Goal: Task Accomplishment & Management: Use online tool/utility

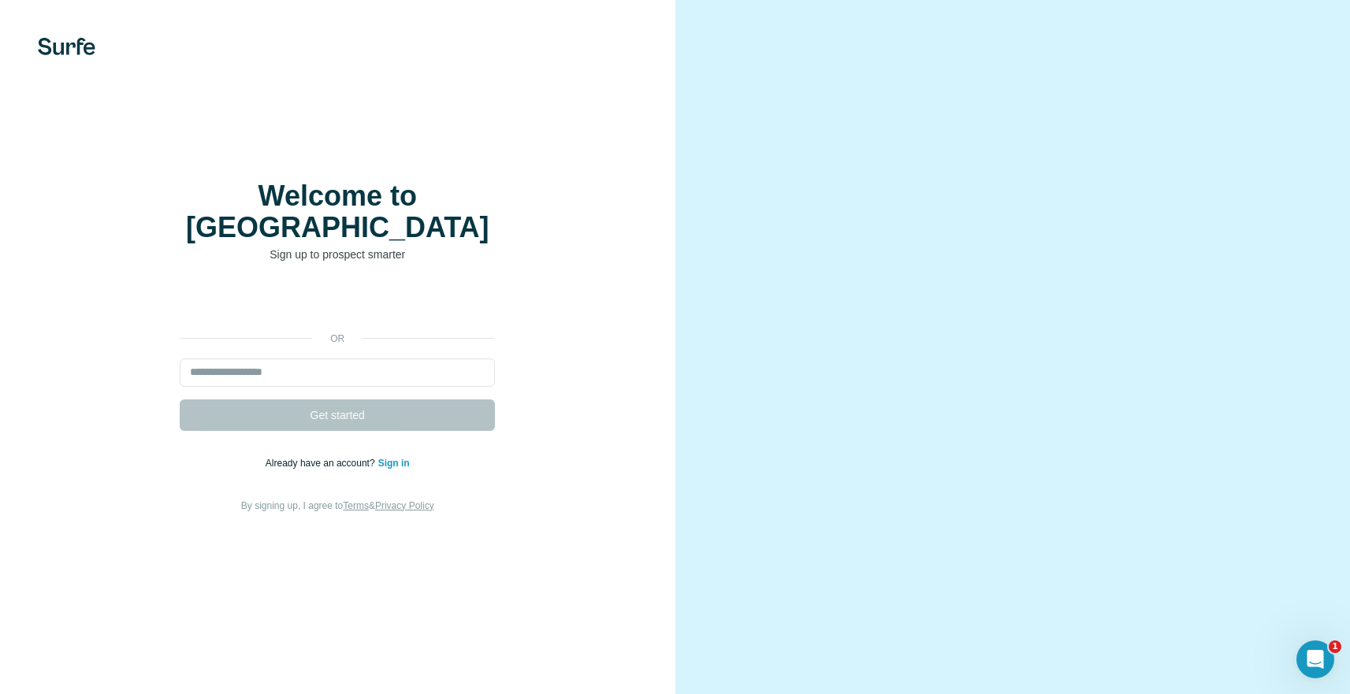
click at [402, 458] on link "Sign in" at bounding box center [394, 463] width 32 height 11
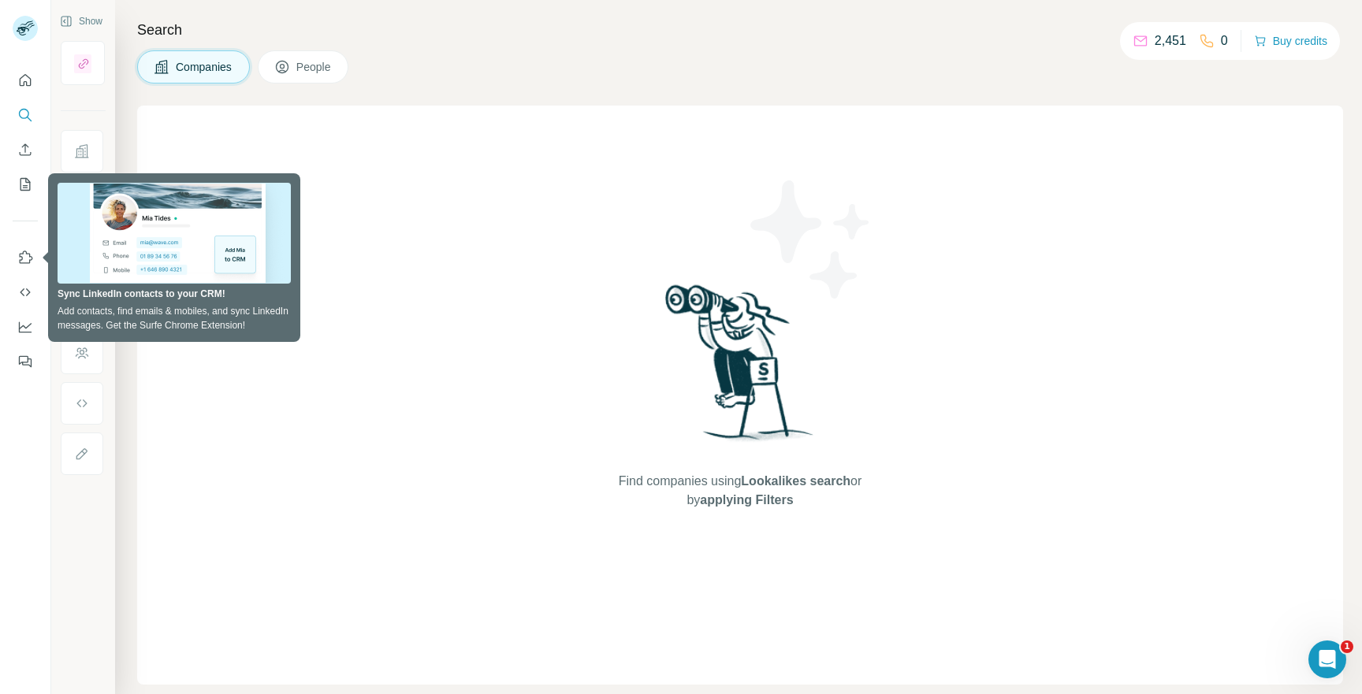
click at [456, 59] on div "Companies People" at bounding box center [740, 66] width 1206 height 33
click at [369, 165] on div "Find companies using Lookalikes search or by applying Filters" at bounding box center [740, 395] width 1206 height 579
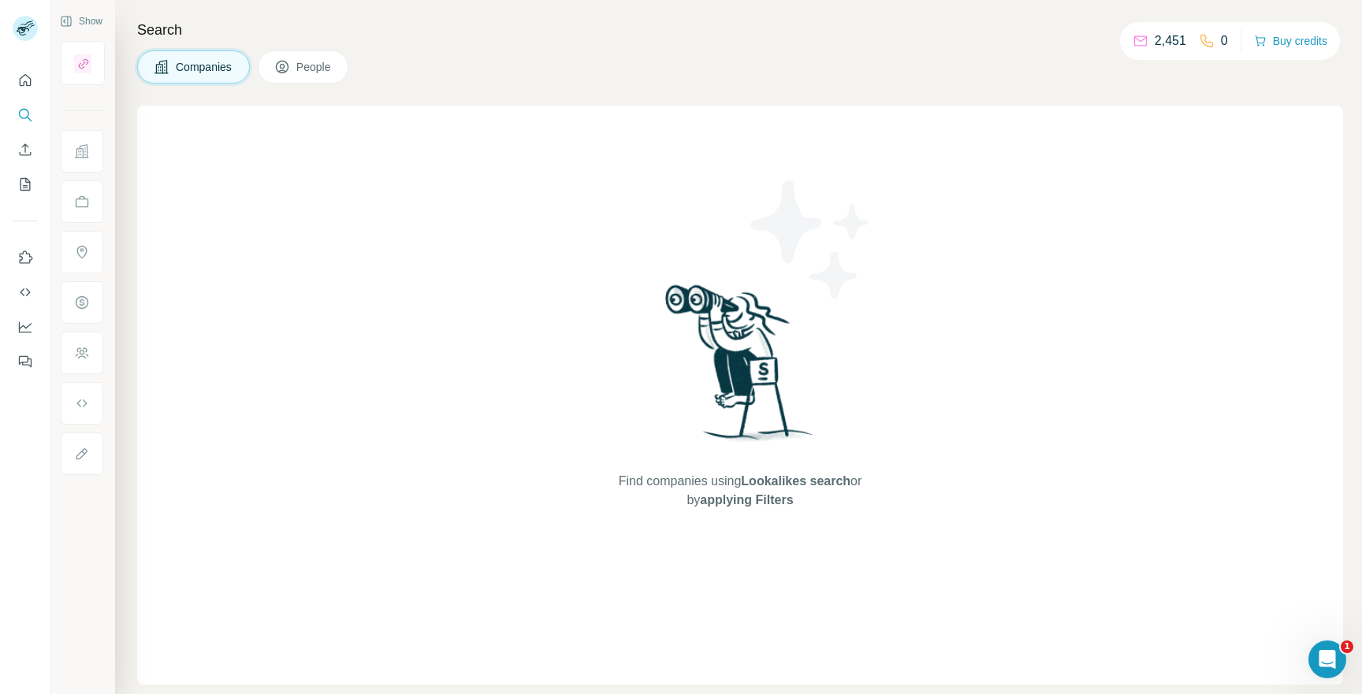
click at [199, 139] on div "Find companies using Lookalikes search or by applying Filters" at bounding box center [740, 395] width 1206 height 579
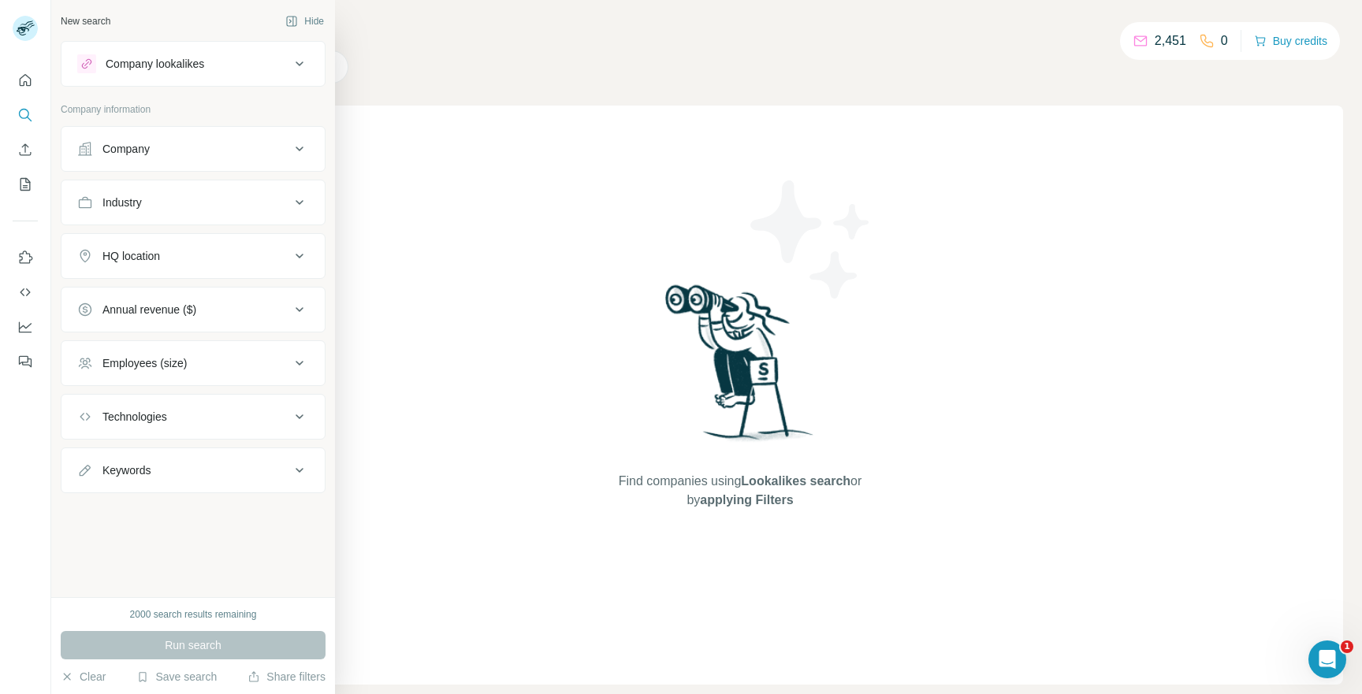
click at [200, 653] on div "Run search" at bounding box center [193, 645] width 265 height 28
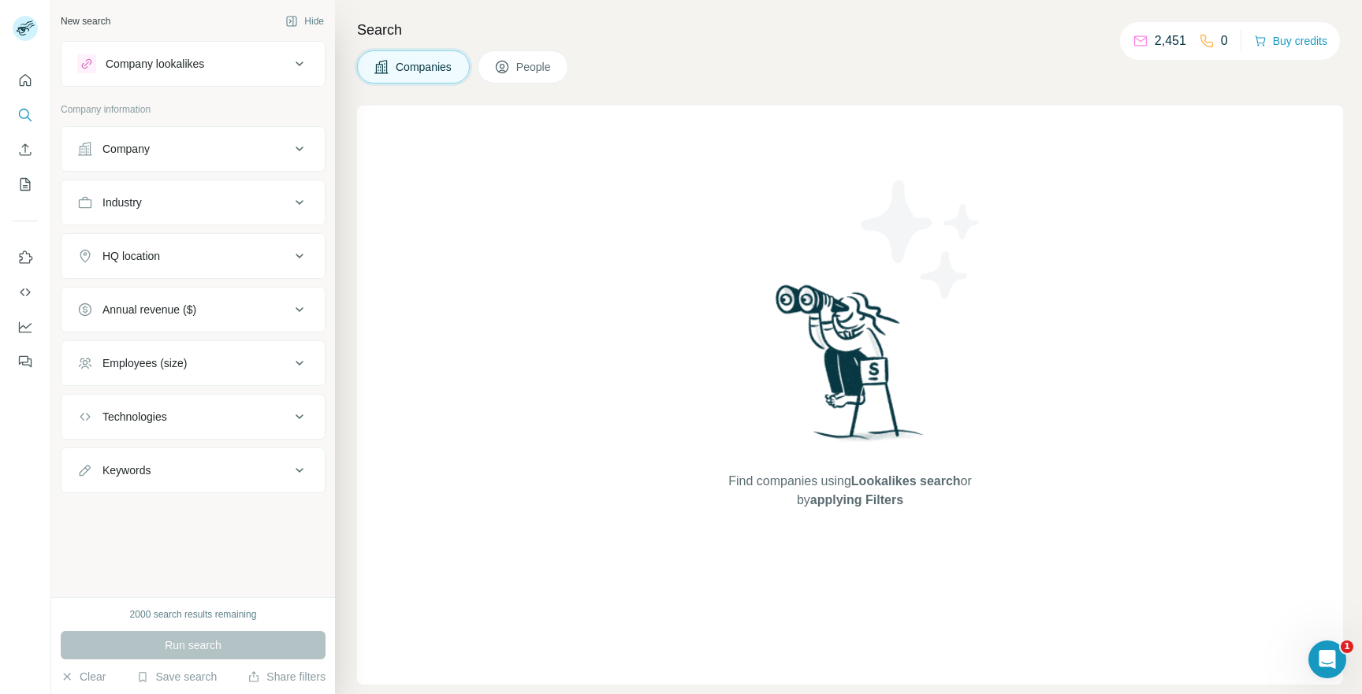
click at [201, 645] on div "Run search" at bounding box center [193, 645] width 265 height 28
click at [180, 672] on button "Save search" at bounding box center [176, 677] width 80 height 16
click at [197, 653] on div "View my saved searches" at bounding box center [222, 650] width 166 height 32
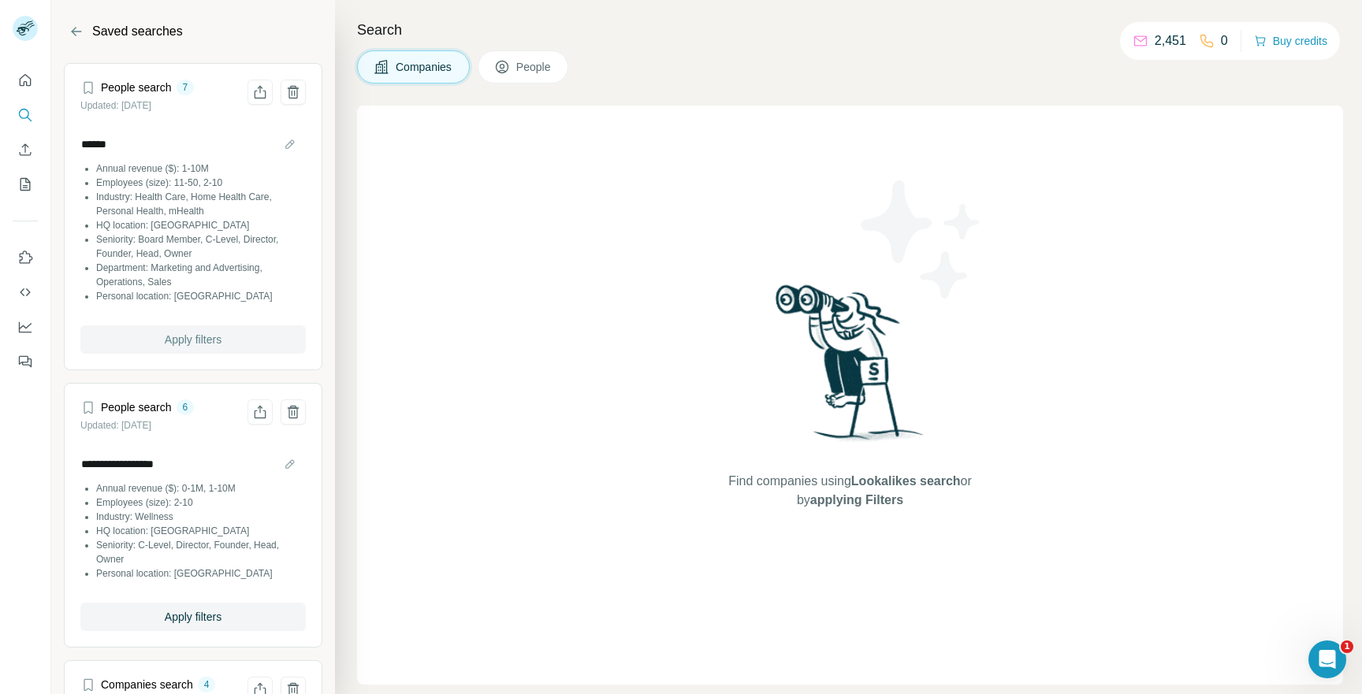
click at [193, 333] on span "Apply filters" at bounding box center [193, 340] width 57 height 16
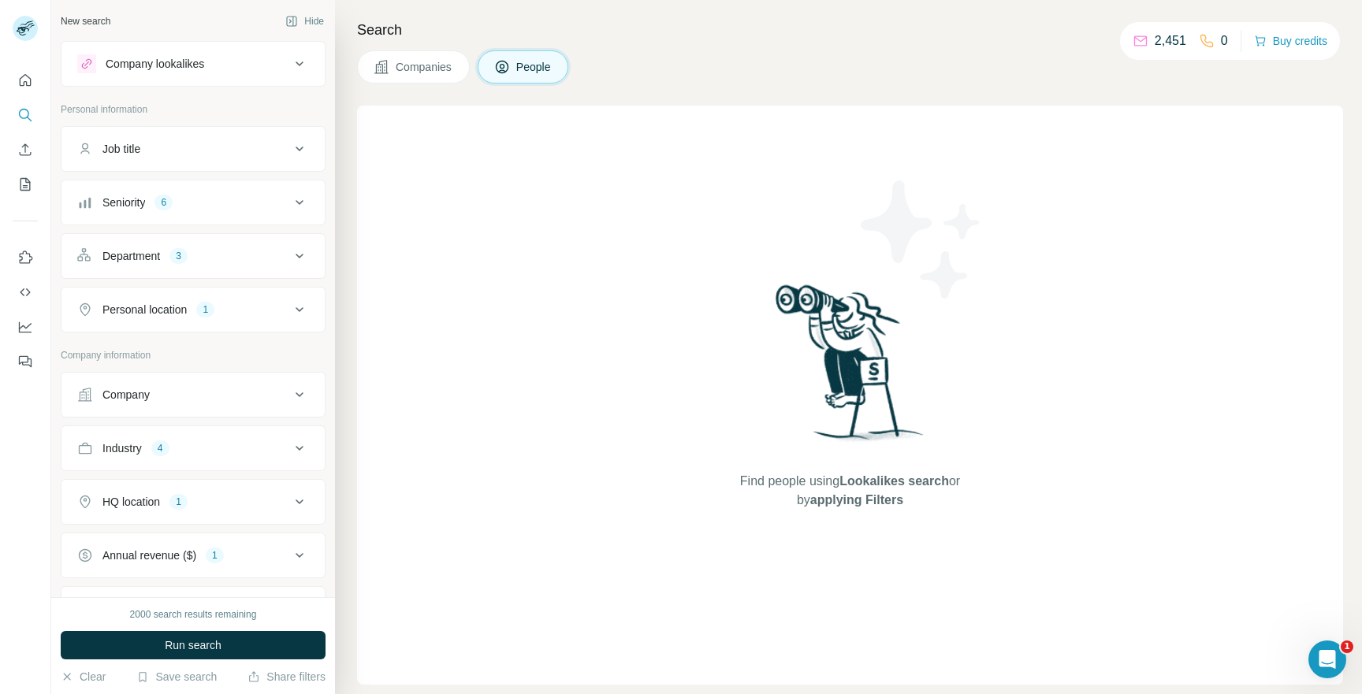
click at [217, 643] on span "Run search" at bounding box center [193, 646] width 57 height 16
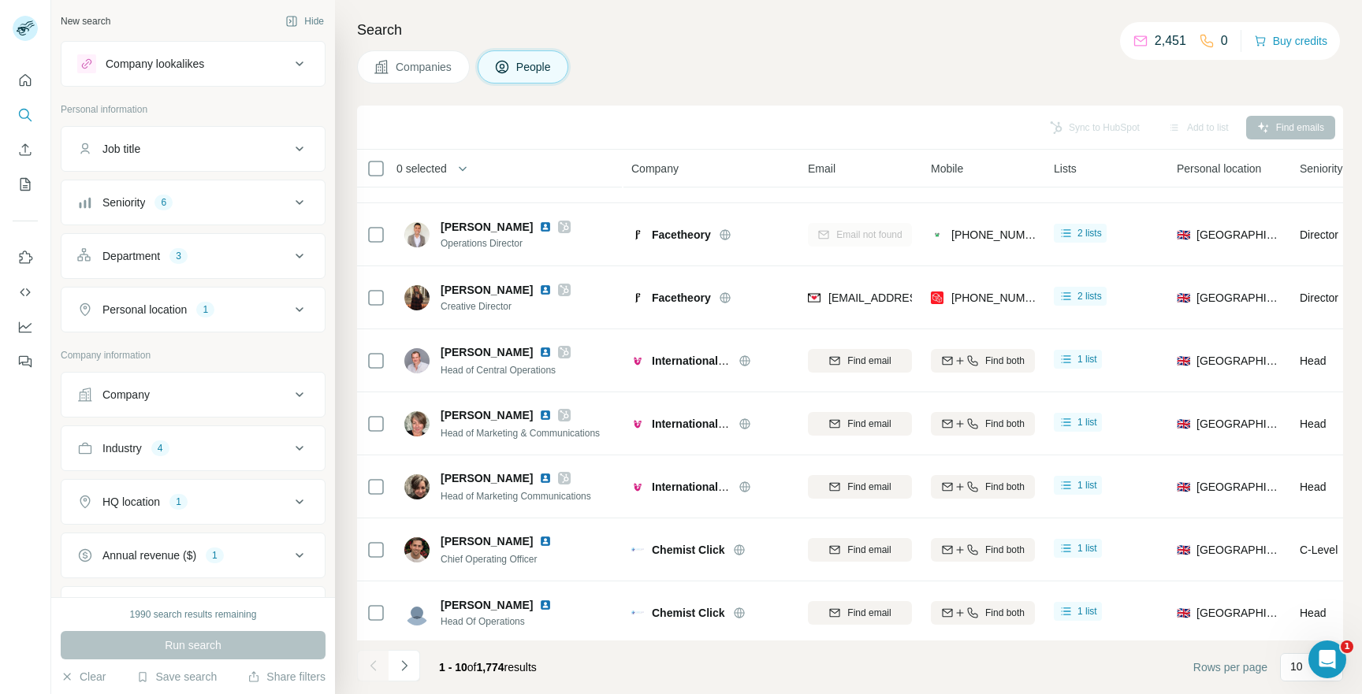
scroll to position [186, 0]
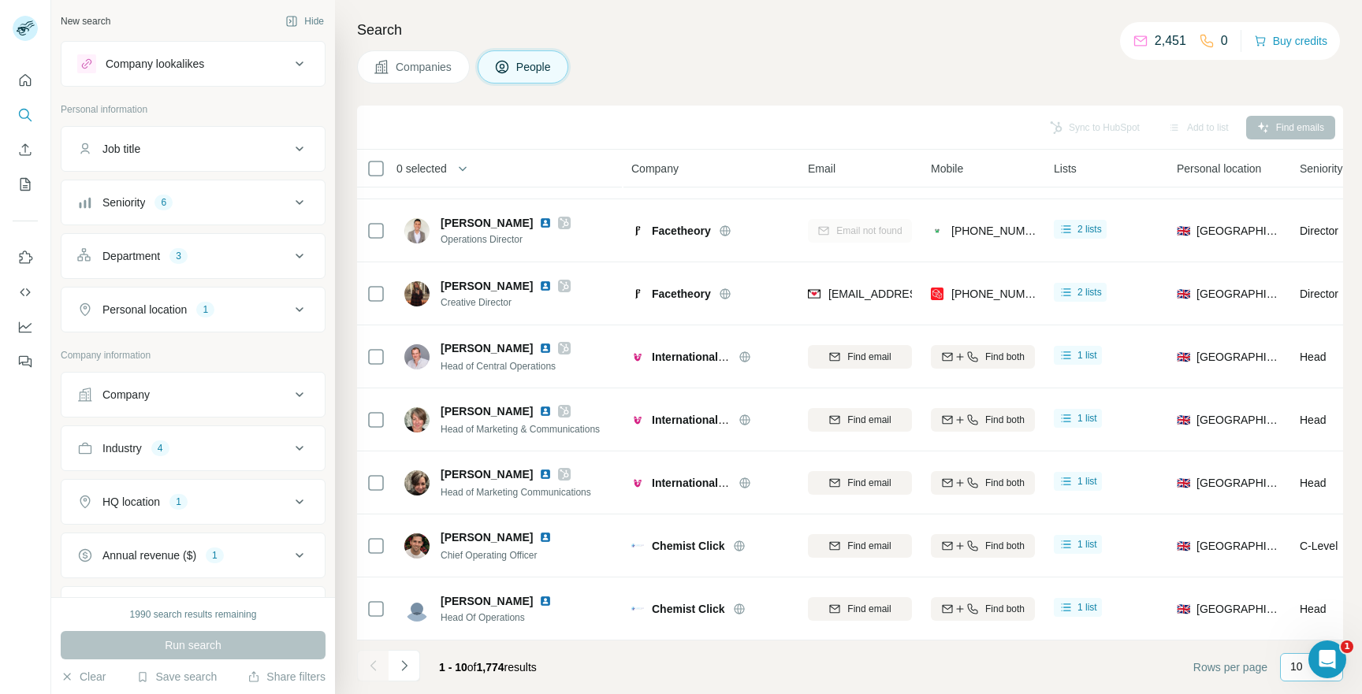
click at [1287, 667] on div "10" at bounding box center [1311, 667] width 63 height 28
click at [1306, 550] on div "60" at bounding box center [1311, 547] width 36 height 16
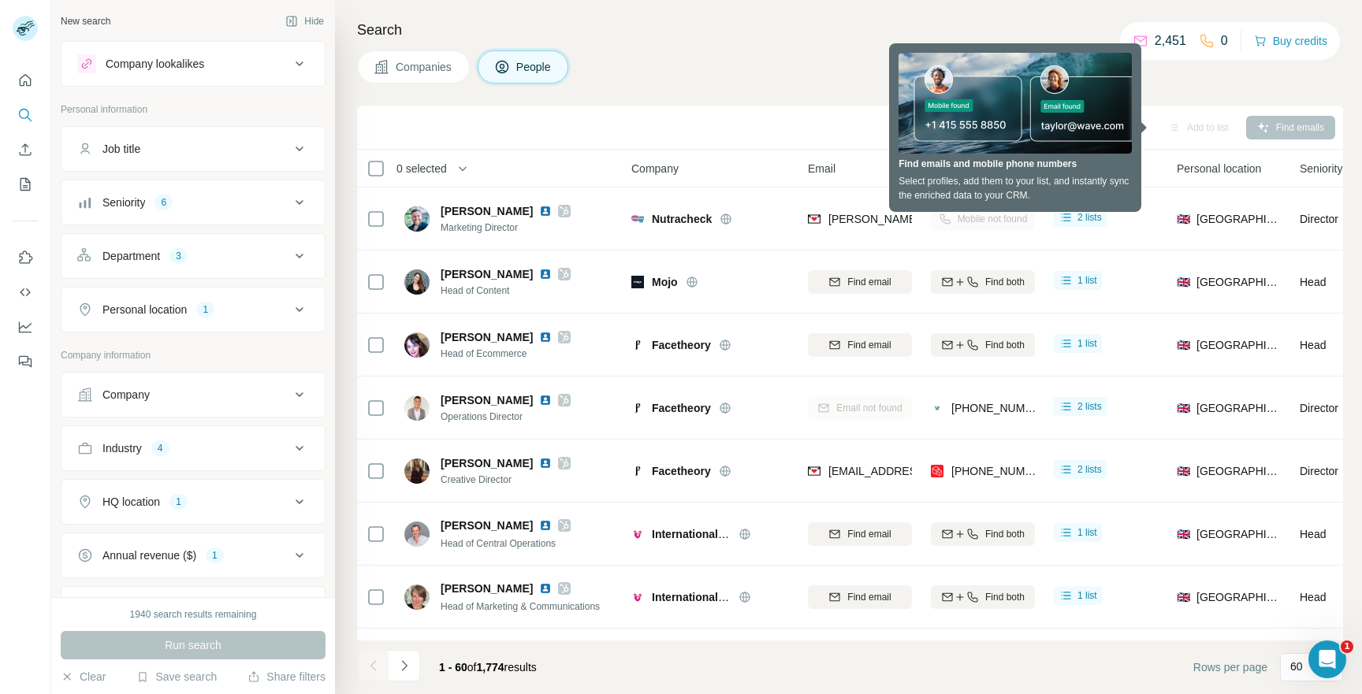
click at [751, 32] on h4 "Search" at bounding box center [850, 30] width 986 height 22
click at [779, 49] on div "Search Companies People Sync to HubSpot Add to list Find emails 0 selected Peop…" at bounding box center [848, 347] width 1027 height 694
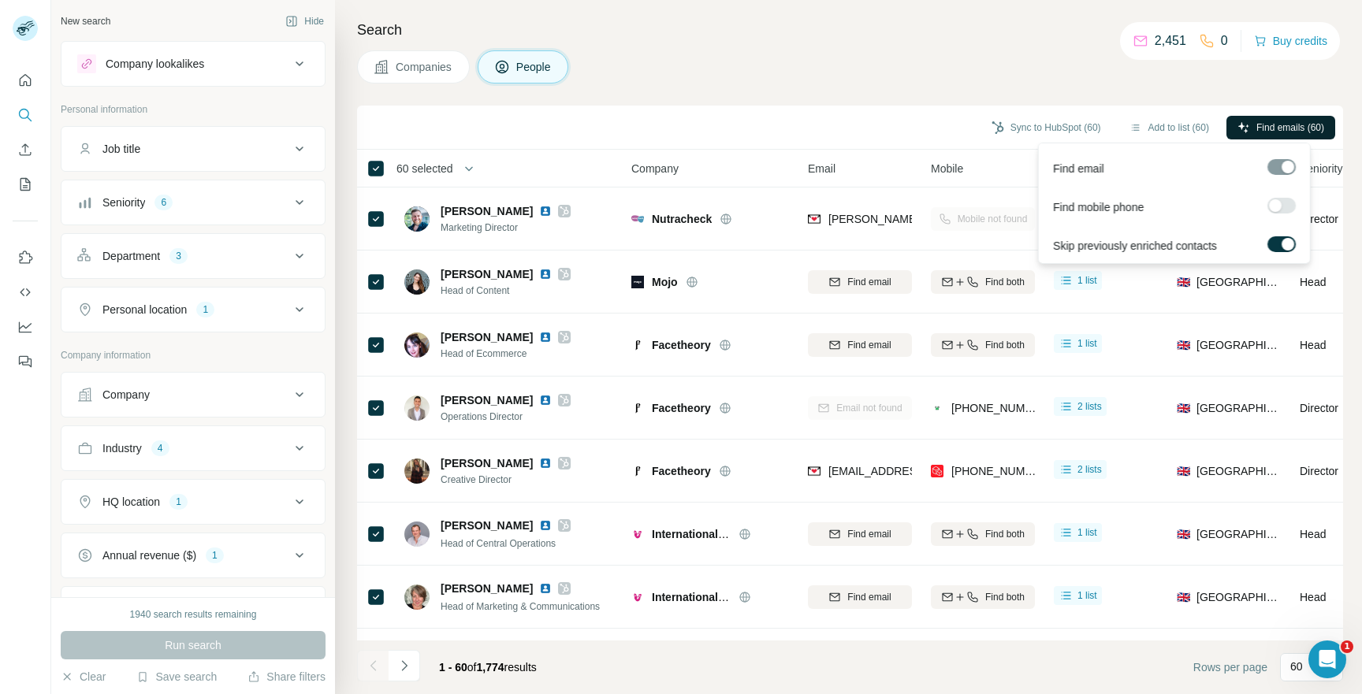
click at [1293, 122] on span "Find emails (60)" at bounding box center [1290, 128] width 68 height 14
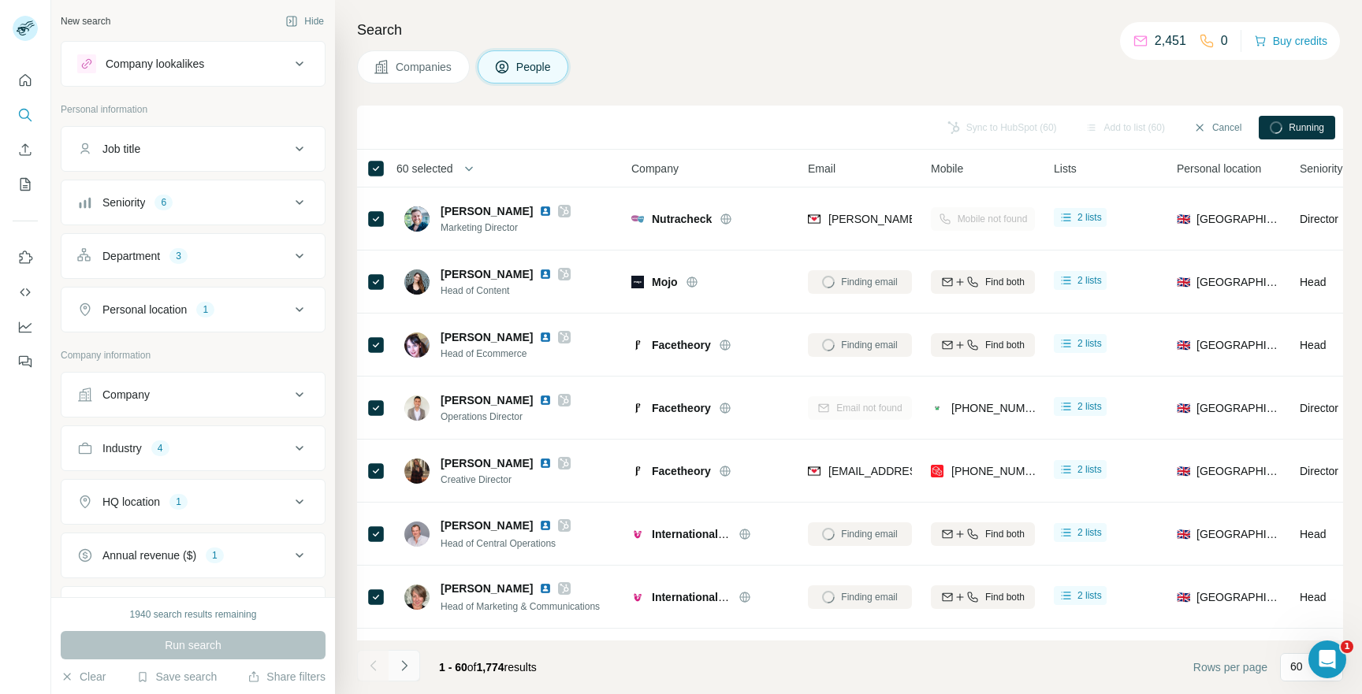
click at [406, 662] on icon "Navigate to next page" at bounding box center [404, 666] width 16 height 16
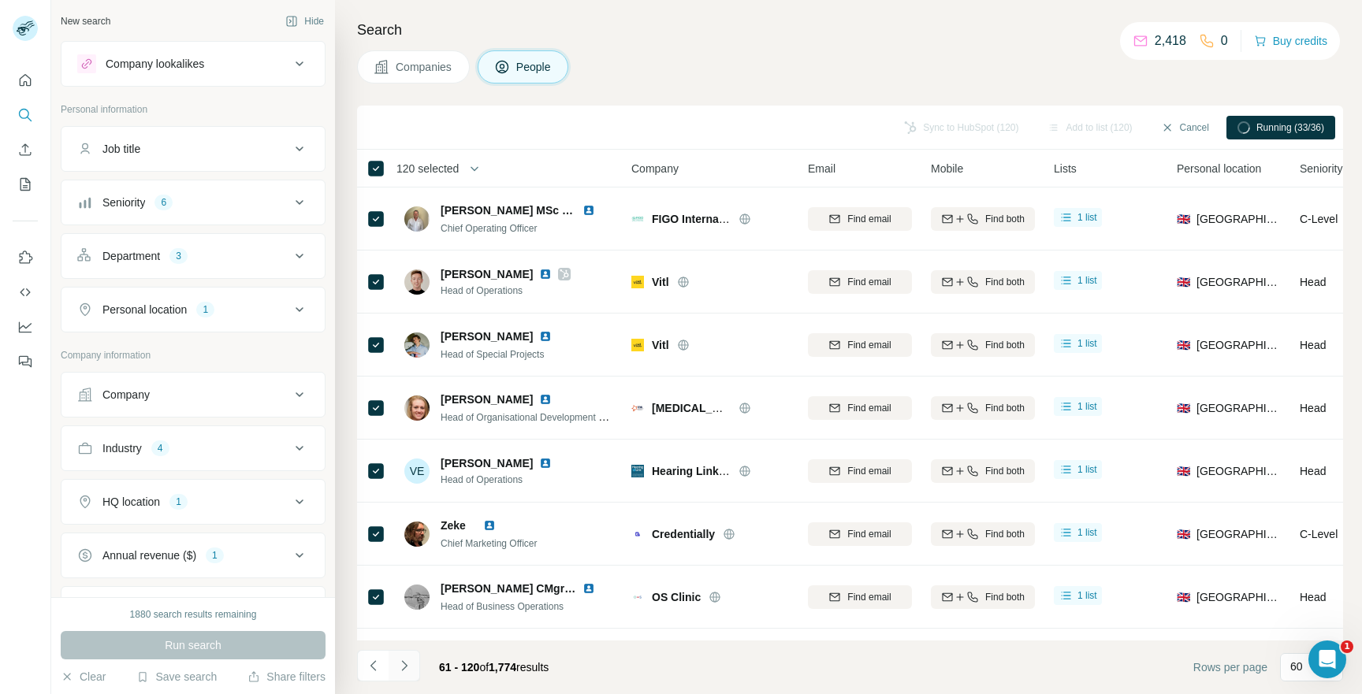
click at [410, 669] on icon "Navigate to next page" at bounding box center [404, 666] width 16 height 16
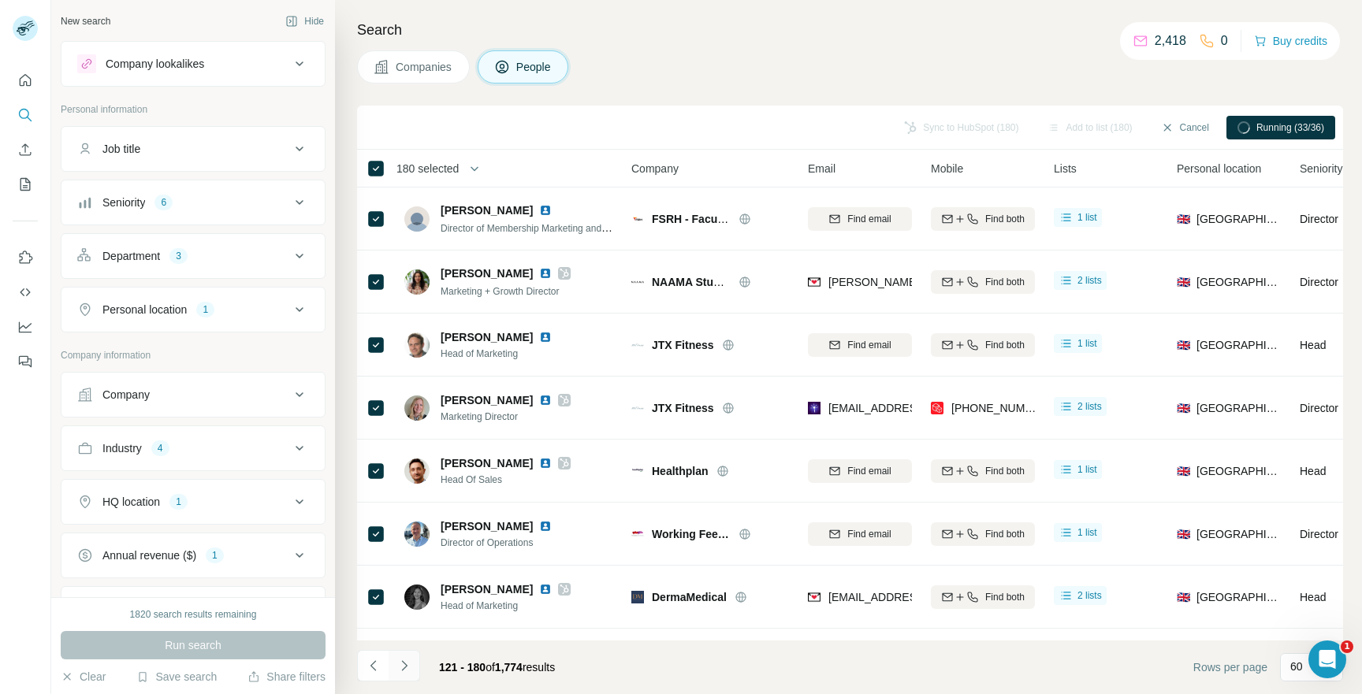
click at [400, 671] on icon "Navigate to next page" at bounding box center [404, 666] width 16 height 16
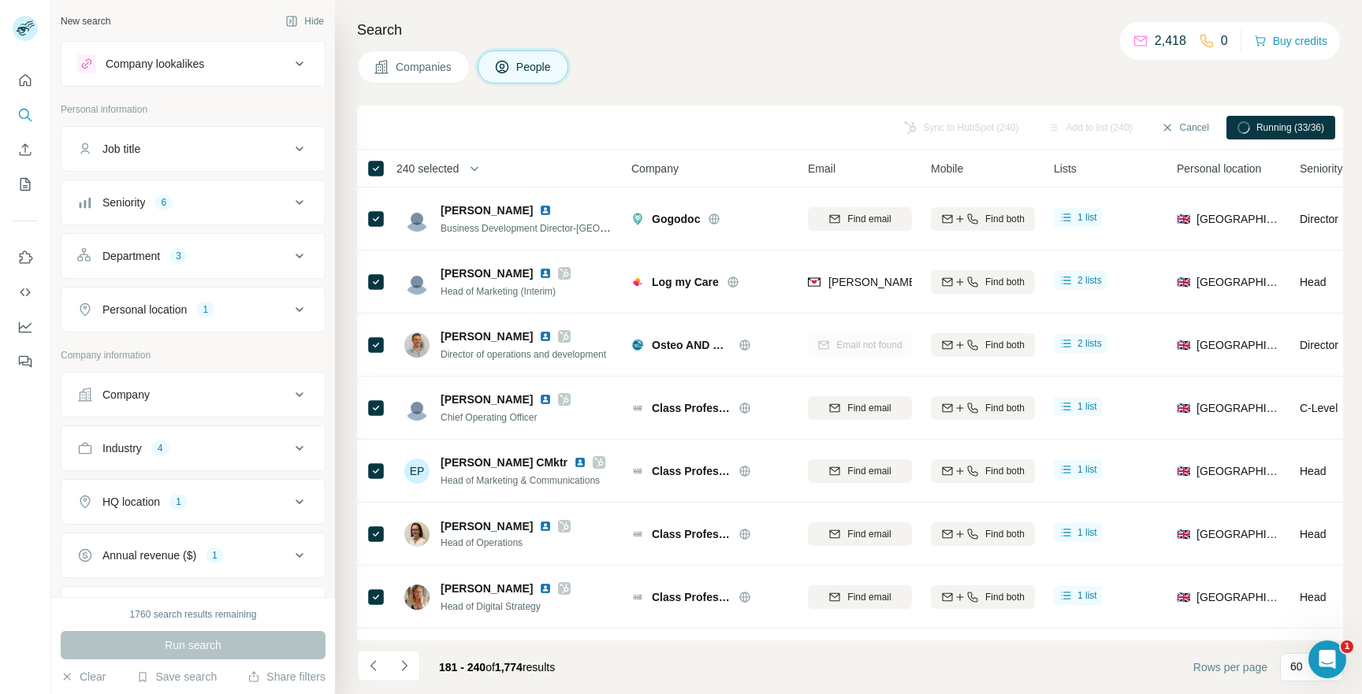
drag, startPoint x: 408, startPoint y: 660, endPoint x: 407, endPoint y: 651, distance: 9.6
click at [408, 660] on icon "Navigate to next page" at bounding box center [404, 666] width 16 height 16
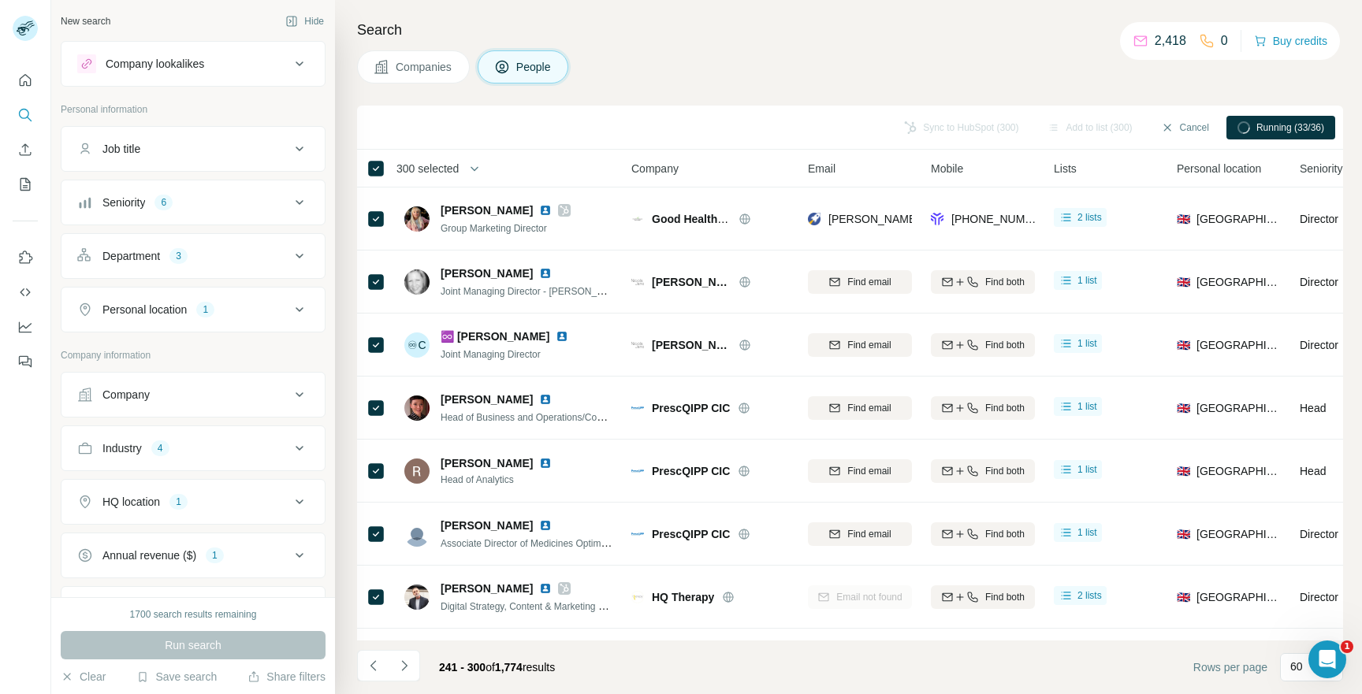
click at [401, 661] on icon "Navigate to next page" at bounding box center [404, 666] width 16 height 16
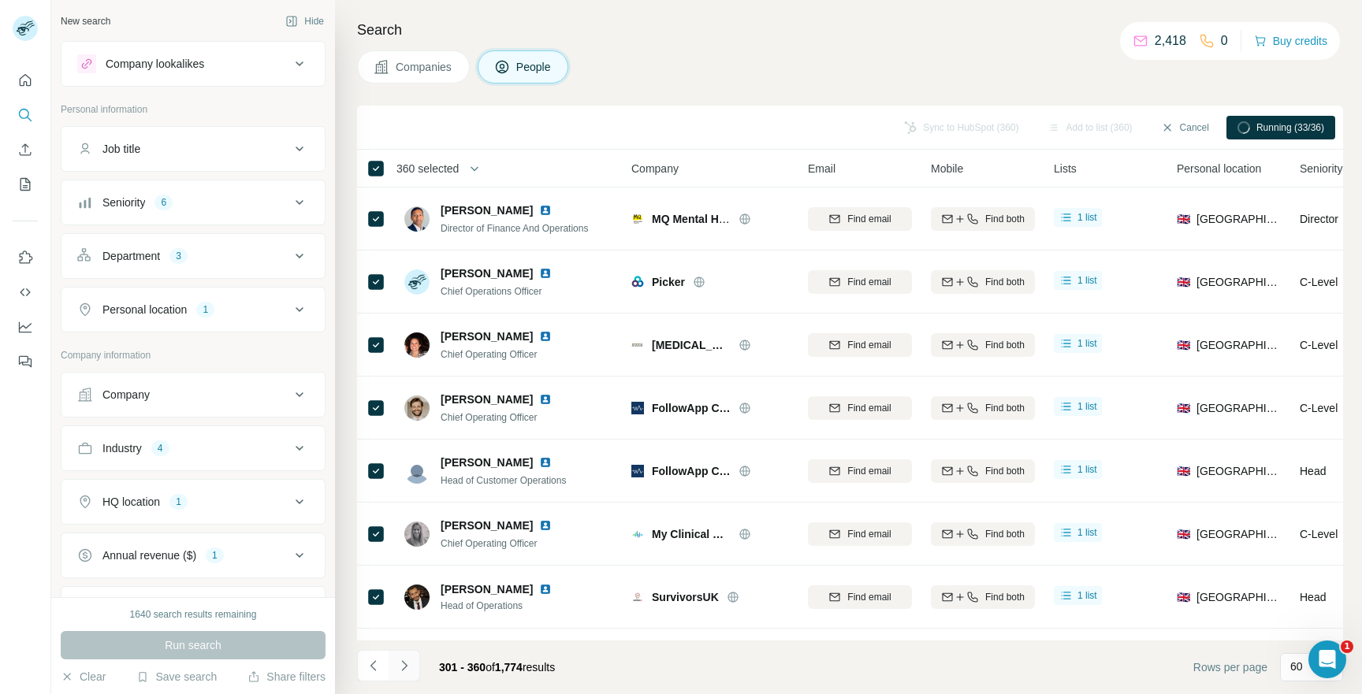
click at [413, 667] on button "Navigate to next page" at bounding box center [405, 666] width 32 height 32
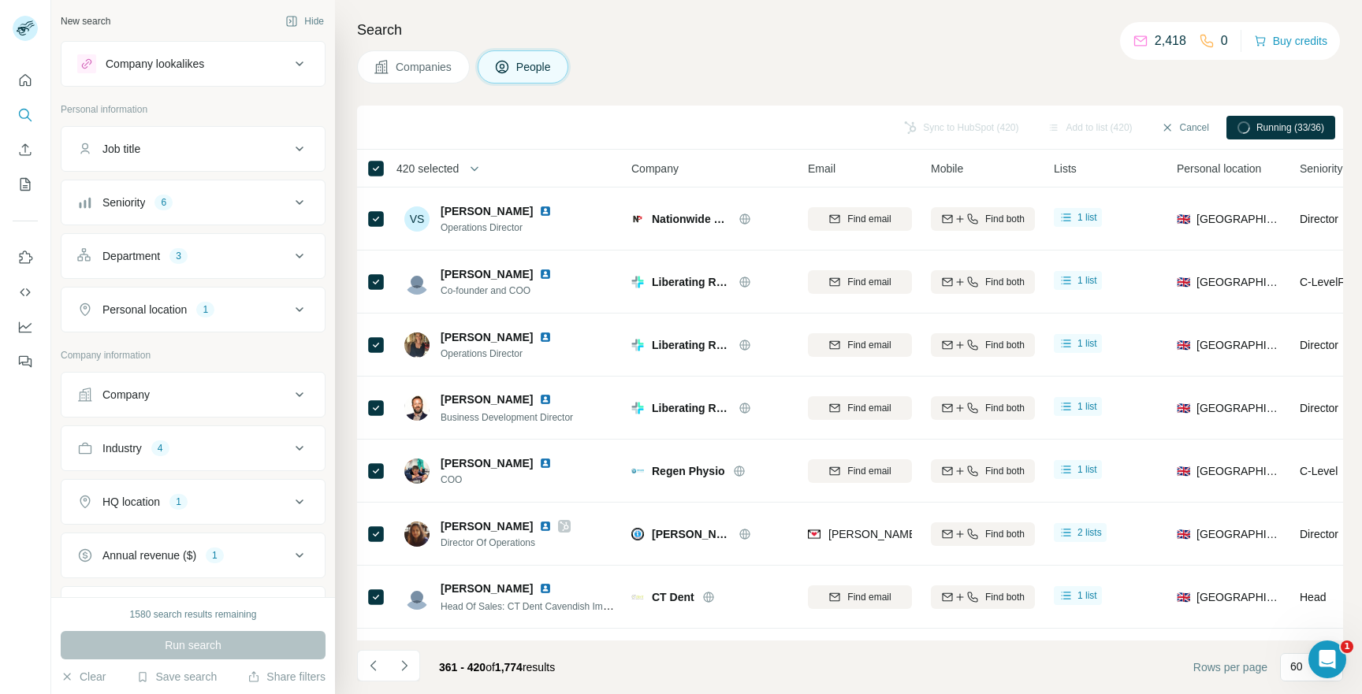
click at [391, 666] on button "Navigate to next page" at bounding box center [405, 666] width 32 height 32
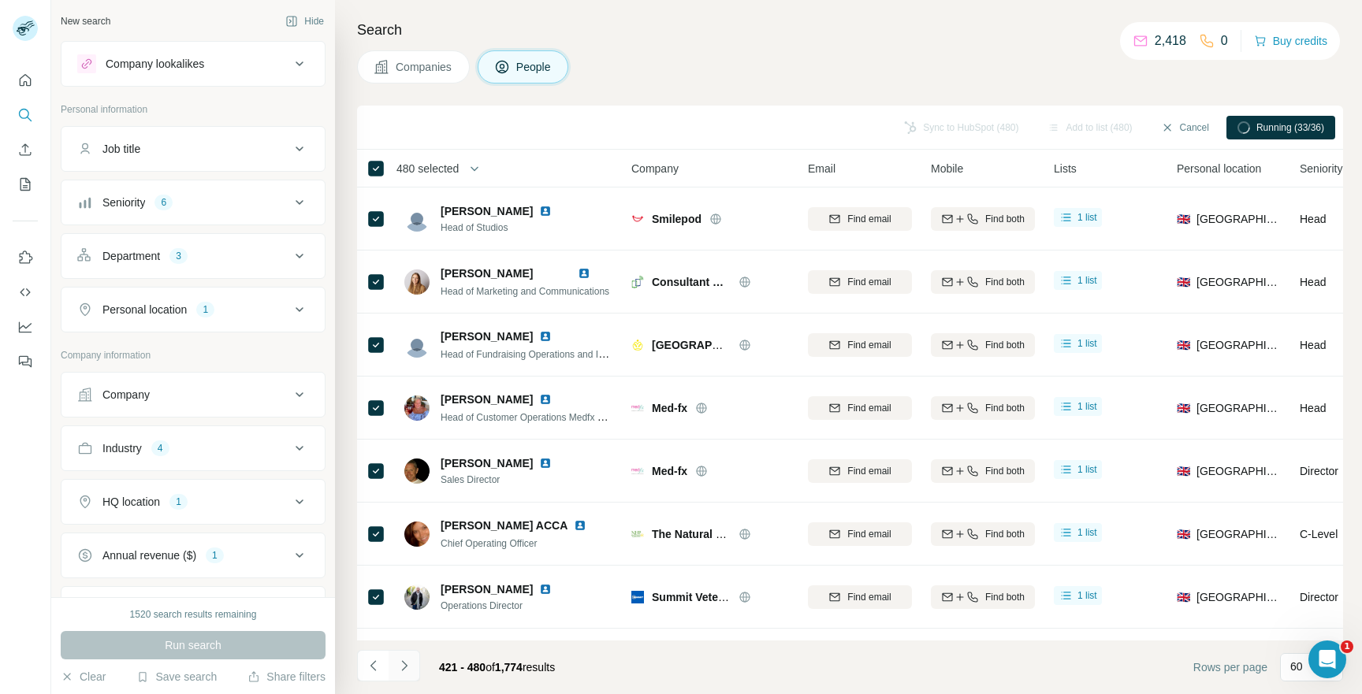
click at [408, 657] on button "Navigate to next page" at bounding box center [405, 666] width 32 height 32
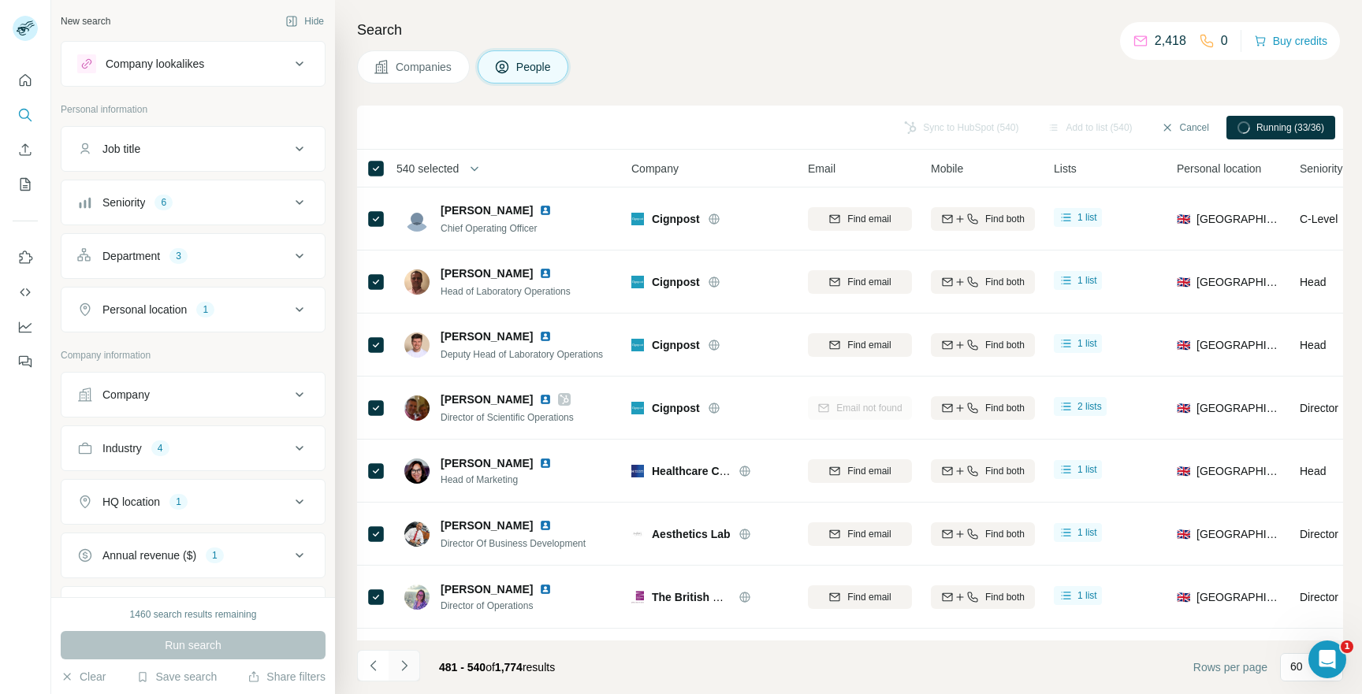
click at [415, 664] on button "Navigate to next page" at bounding box center [405, 666] width 32 height 32
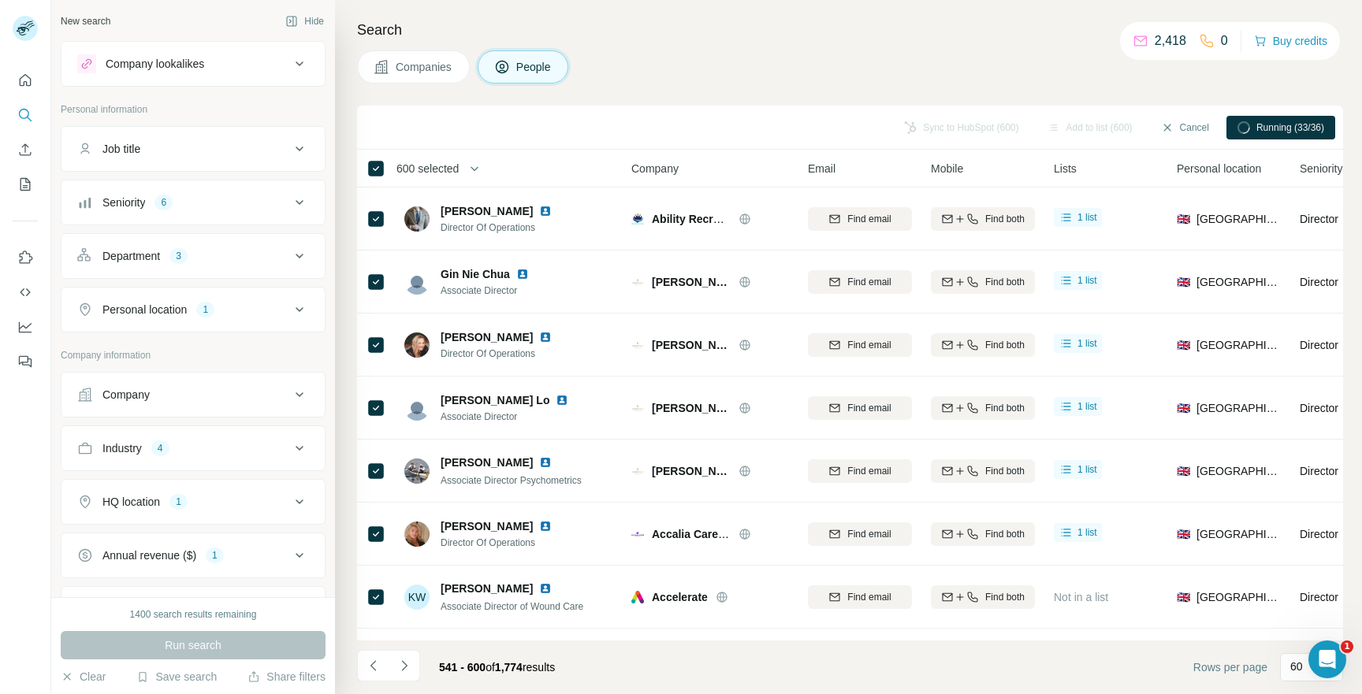
click at [407, 668] on icon "Navigate to next page" at bounding box center [404, 666] width 16 height 16
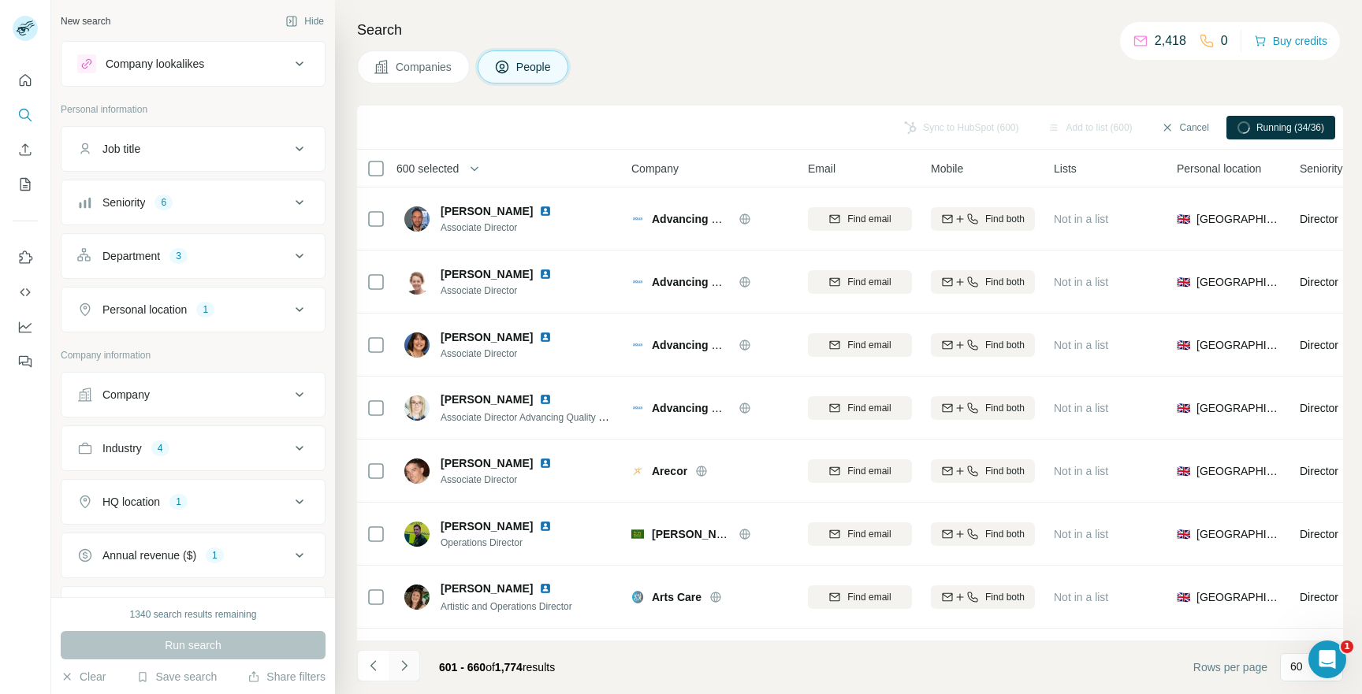
click at [406, 658] on icon "Navigate to next page" at bounding box center [404, 666] width 16 height 16
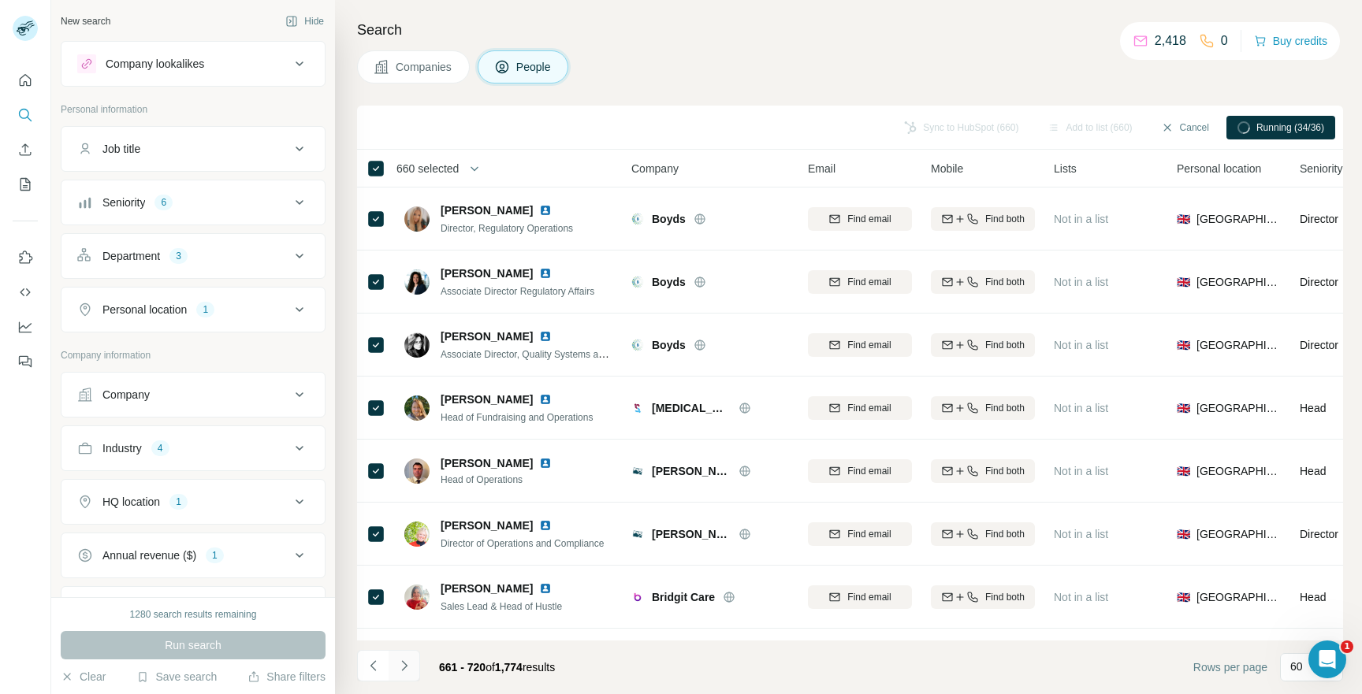
click at [401, 659] on icon "Navigate to next page" at bounding box center [404, 666] width 16 height 16
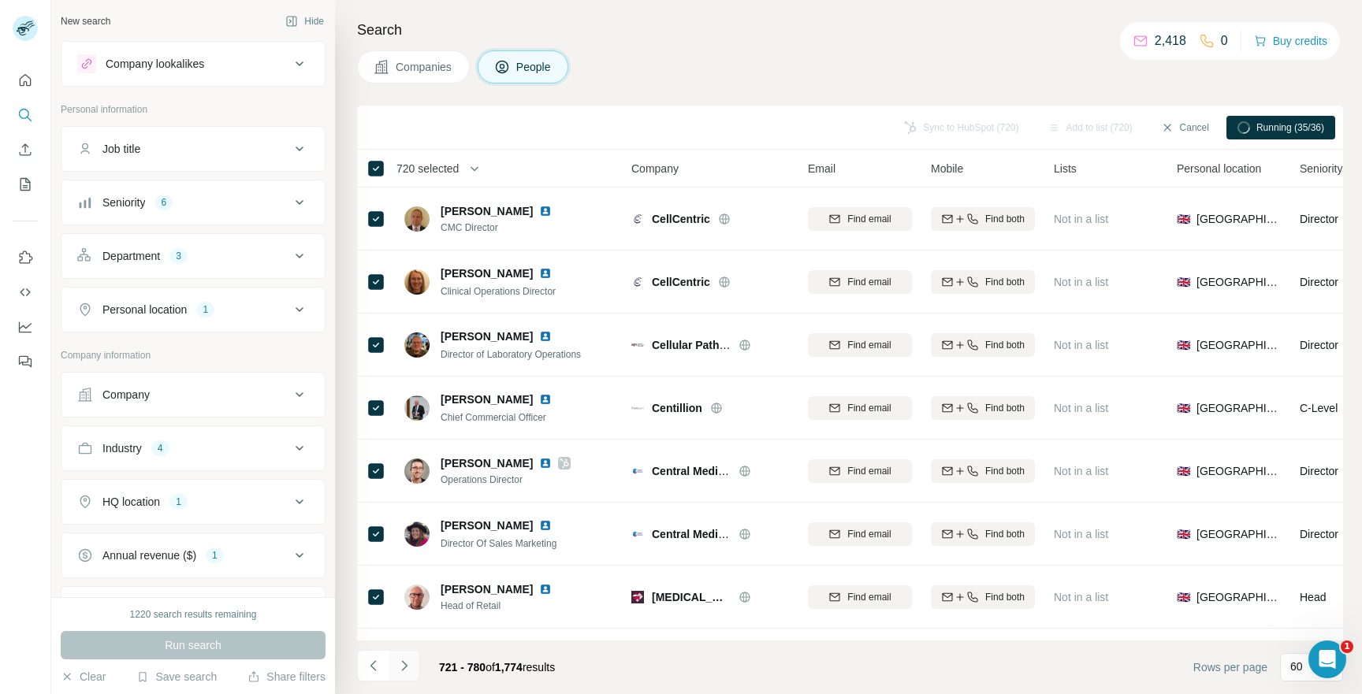
click at [411, 656] on button "Navigate to next page" at bounding box center [405, 666] width 32 height 32
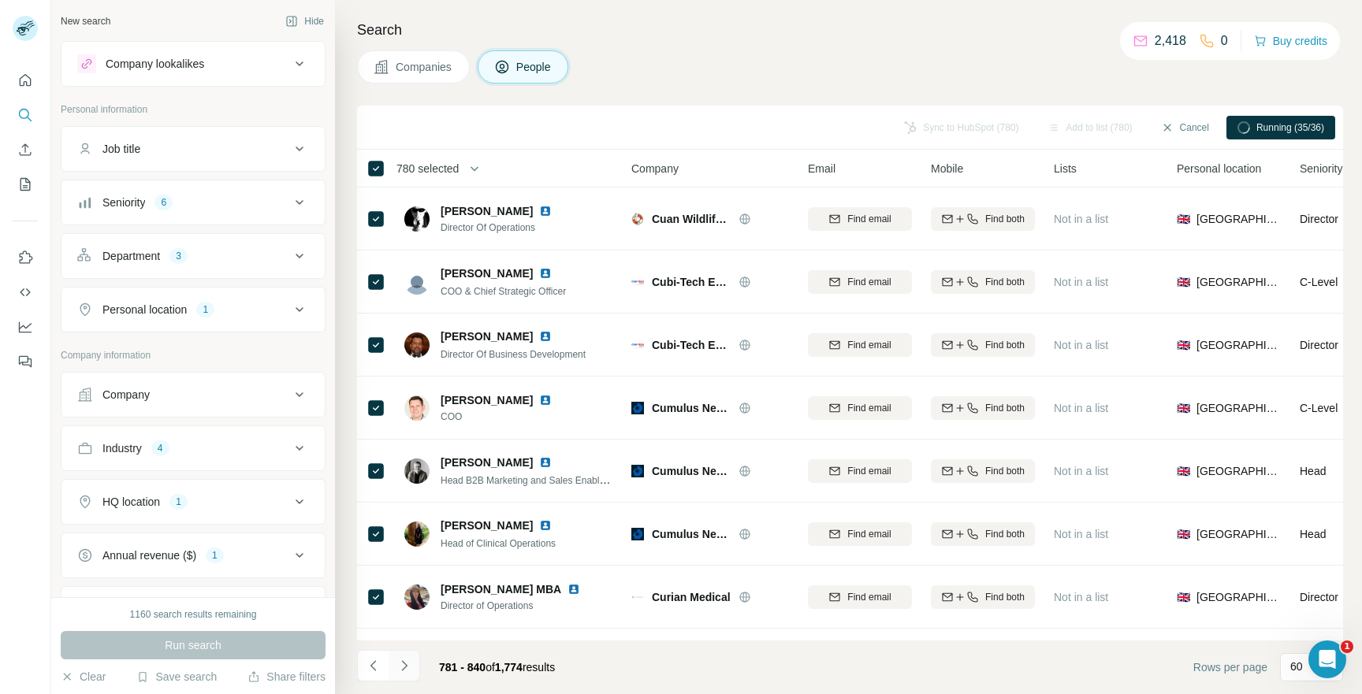
click at [416, 662] on button "Navigate to next page" at bounding box center [405, 666] width 32 height 32
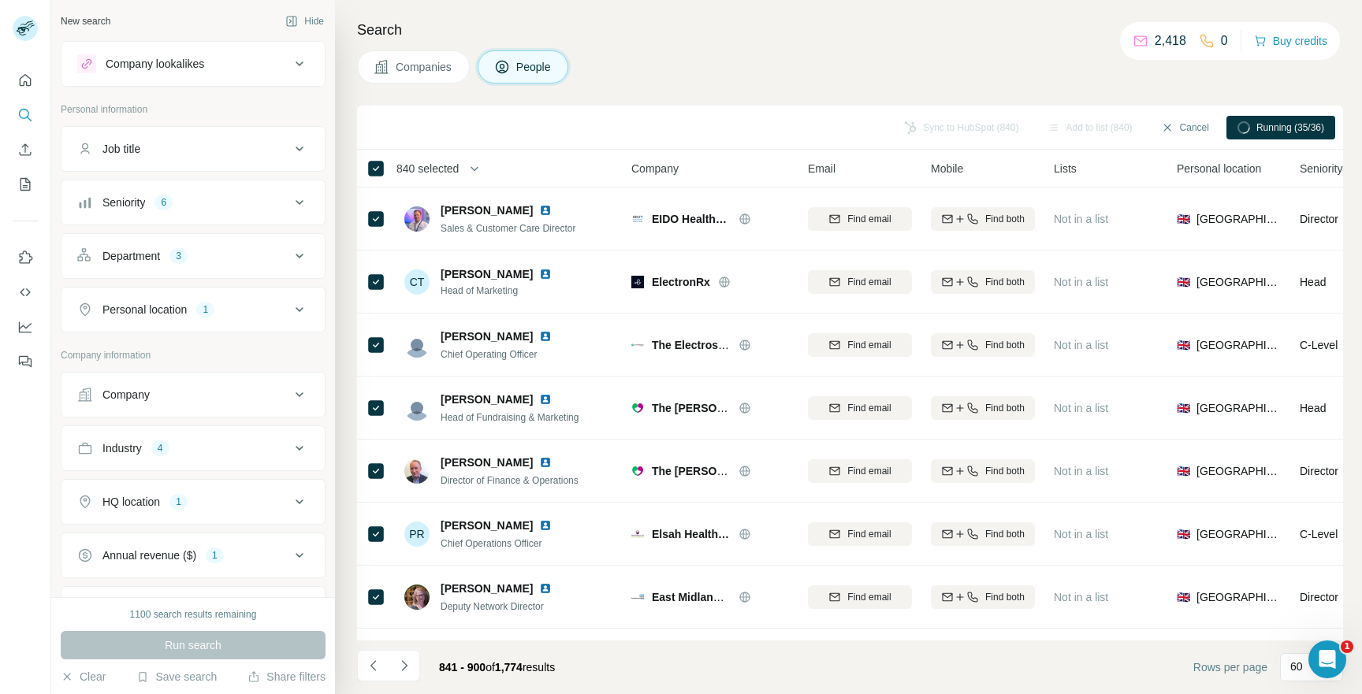
drag, startPoint x: 415, startPoint y: 660, endPoint x: 416, endPoint y: 652, distance: 8.0
click at [415, 659] on button "Navigate to next page" at bounding box center [405, 666] width 32 height 32
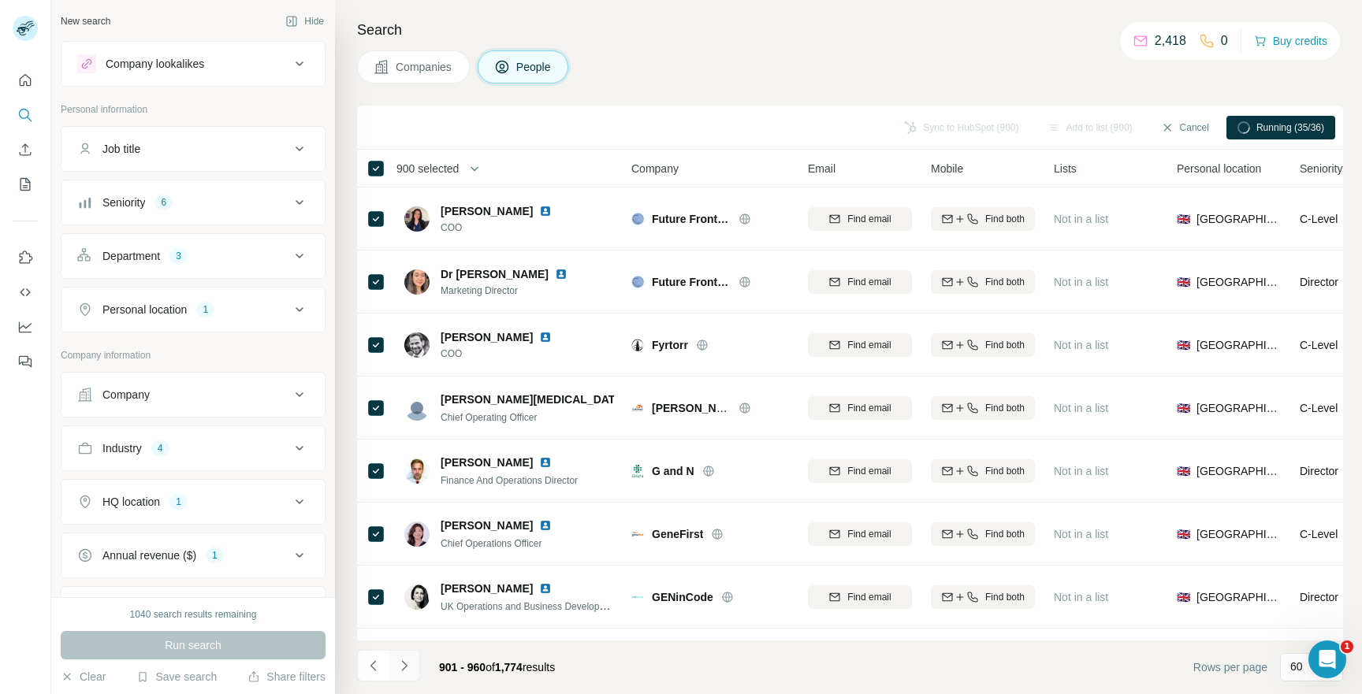
click at [410, 662] on icon "Navigate to next page" at bounding box center [404, 666] width 16 height 16
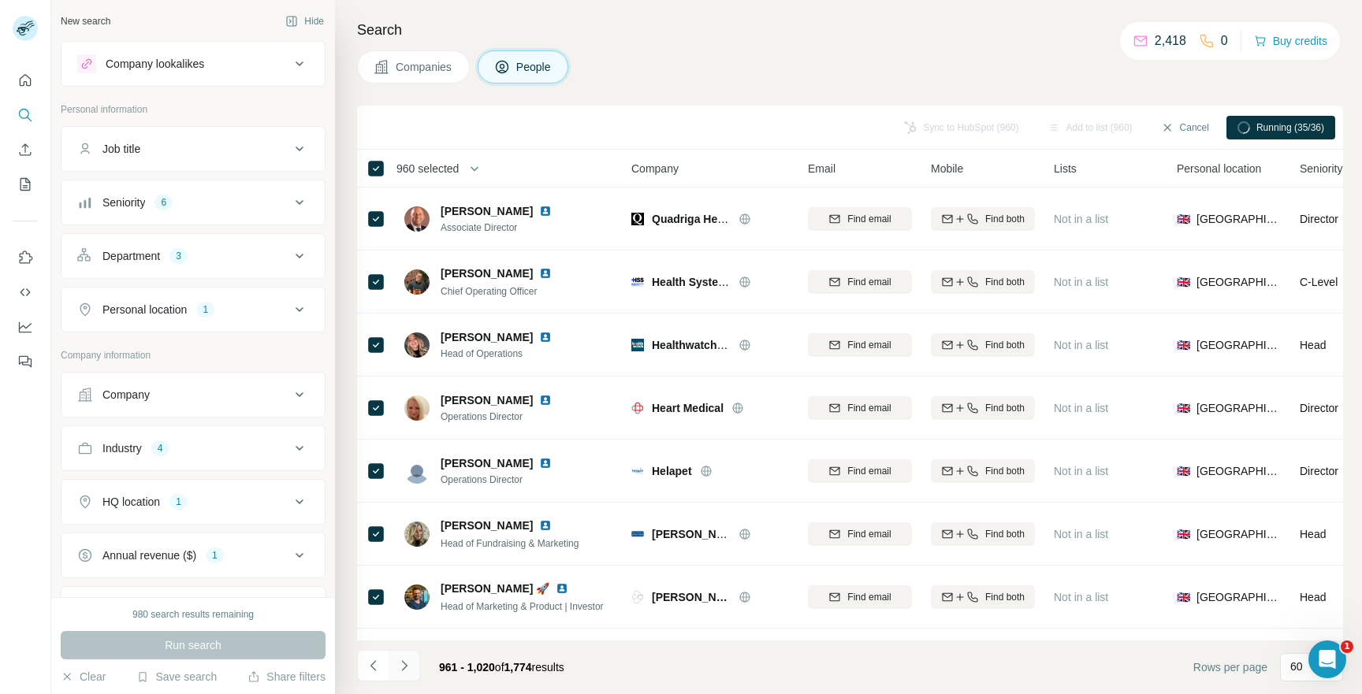
click at [415, 650] on button "Navigate to next page" at bounding box center [405, 666] width 32 height 32
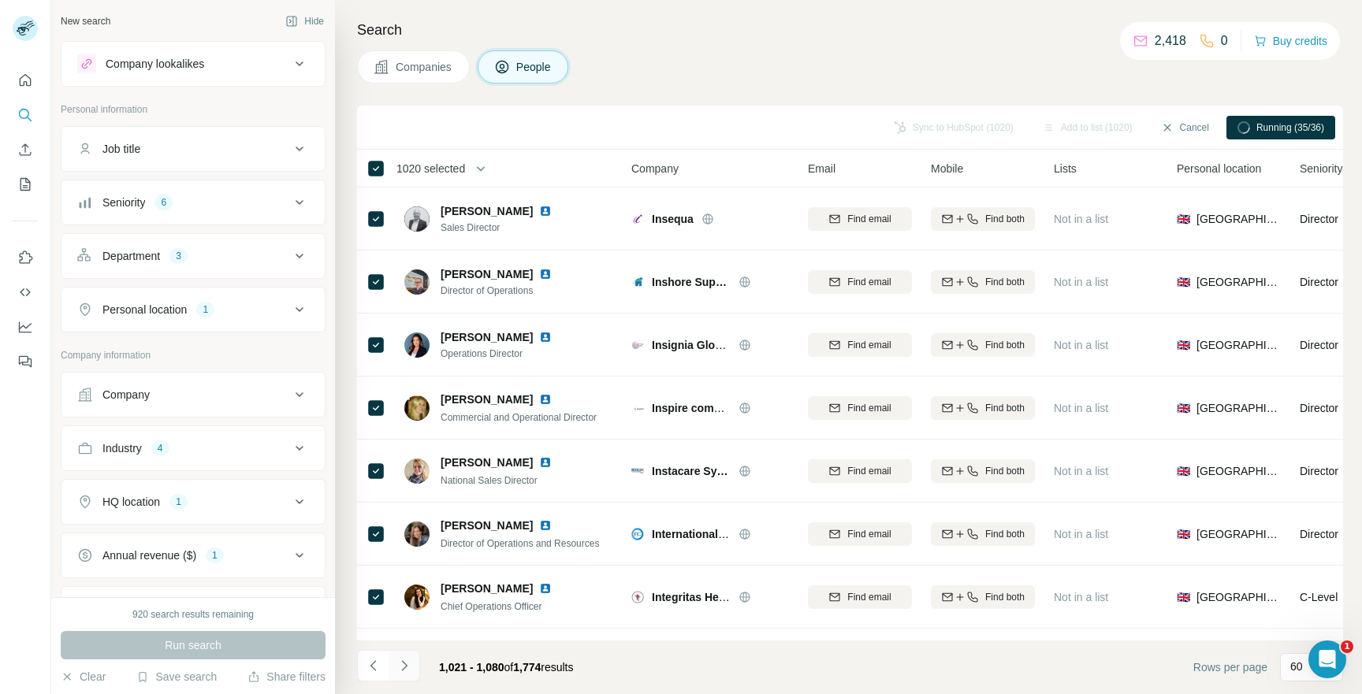
click at [404, 671] on icon "Navigate to next page" at bounding box center [404, 666] width 16 height 16
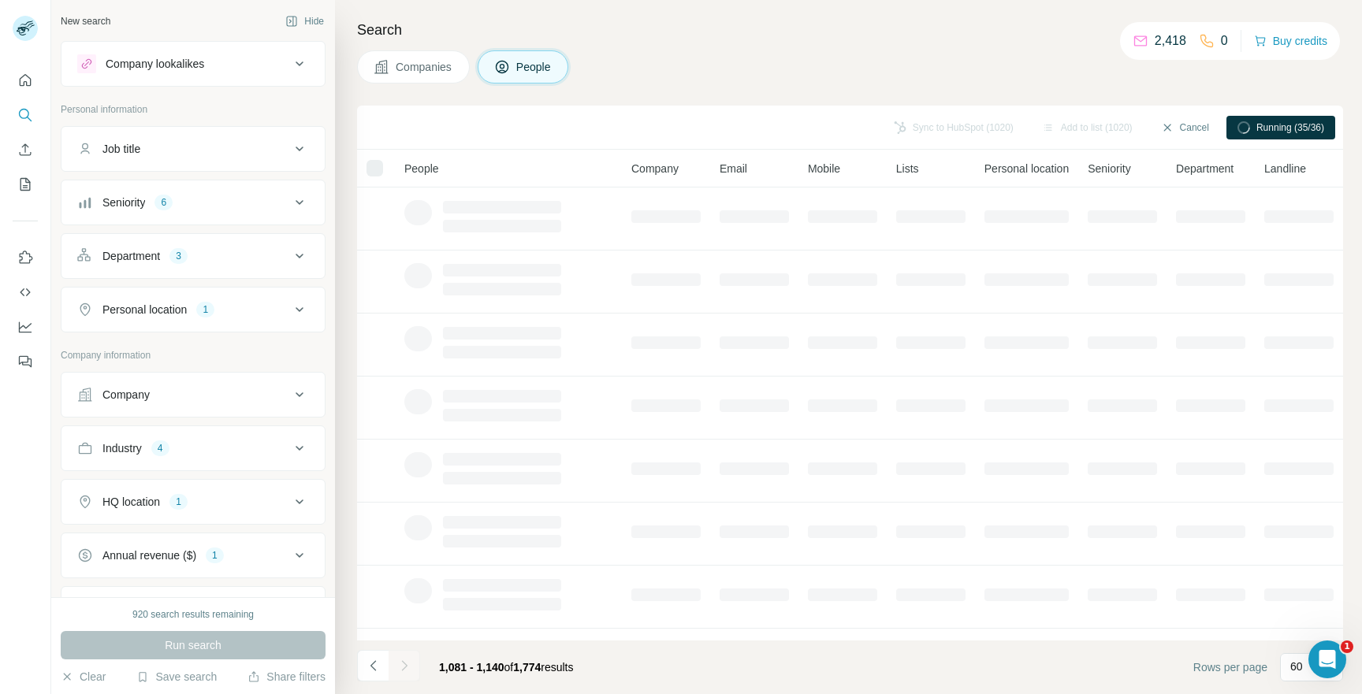
click at [371, 169] on div at bounding box center [374, 168] width 17 height 17
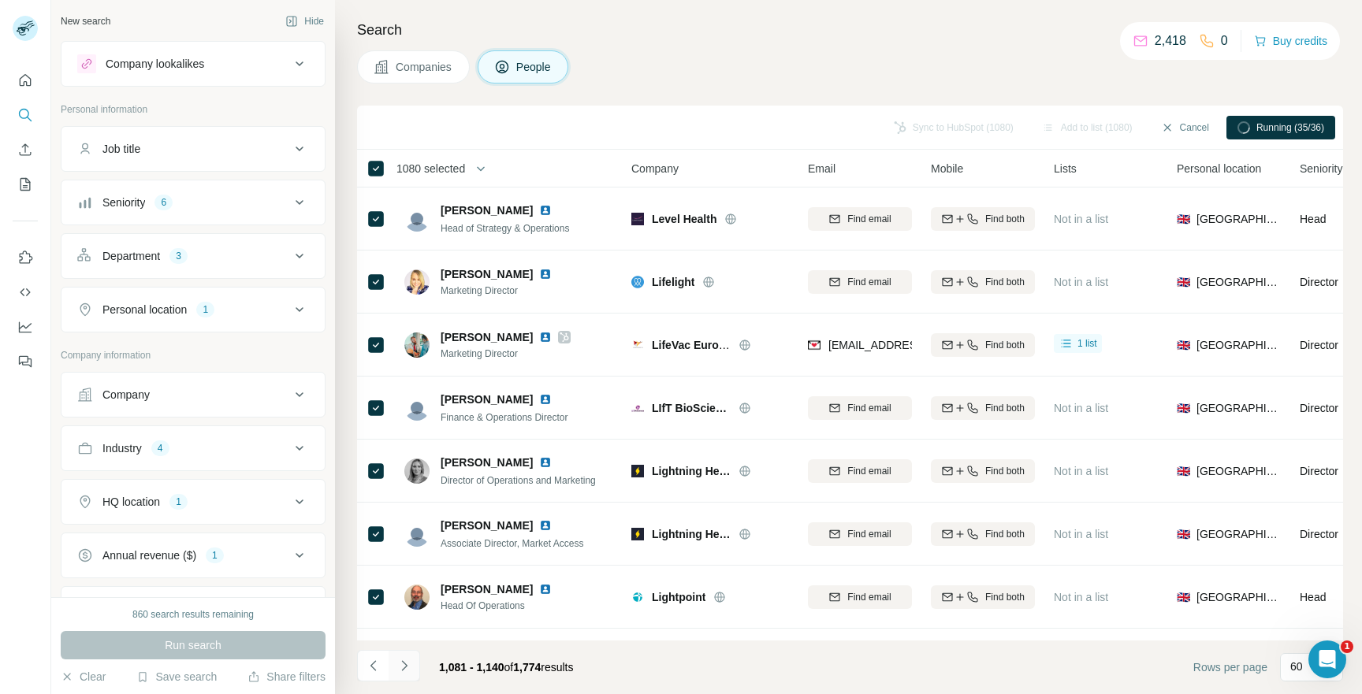
click at [415, 664] on button "Navigate to next page" at bounding box center [405, 666] width 32 height 32
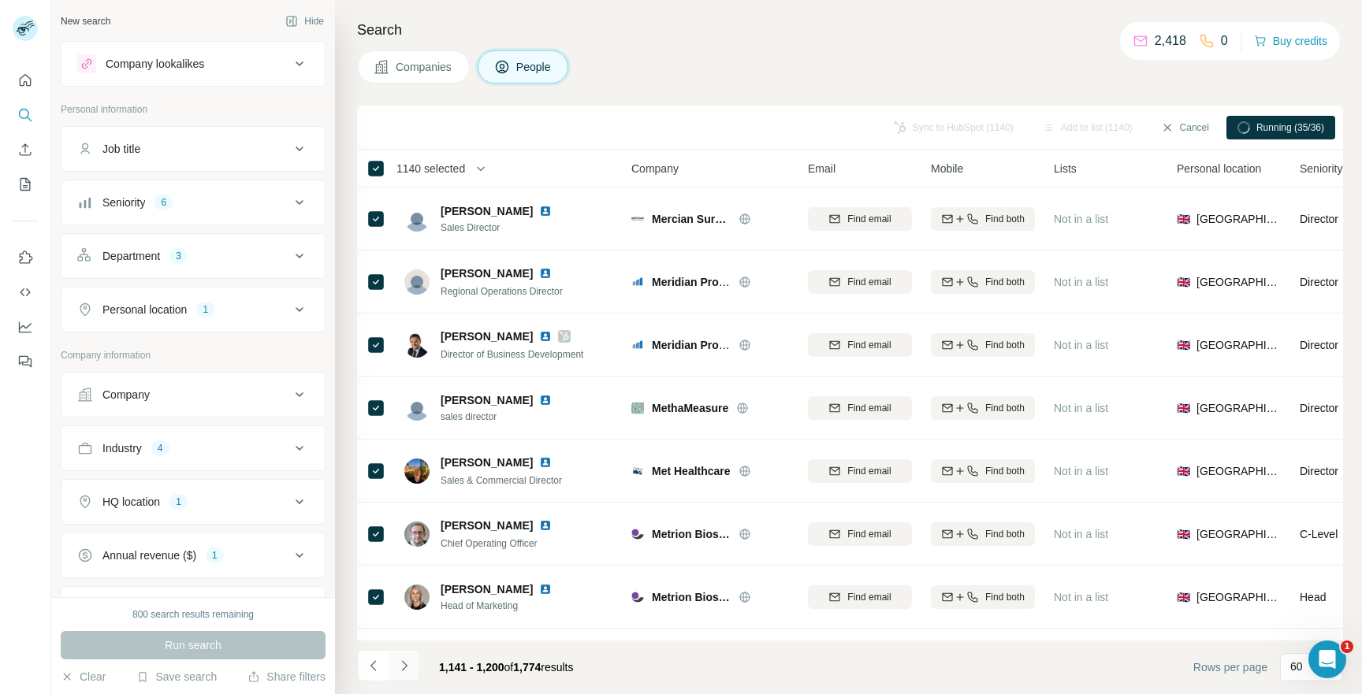
click at [411, 669] on icon "Navigate to next page" at bounding box center [404, 666] width 16 height 16
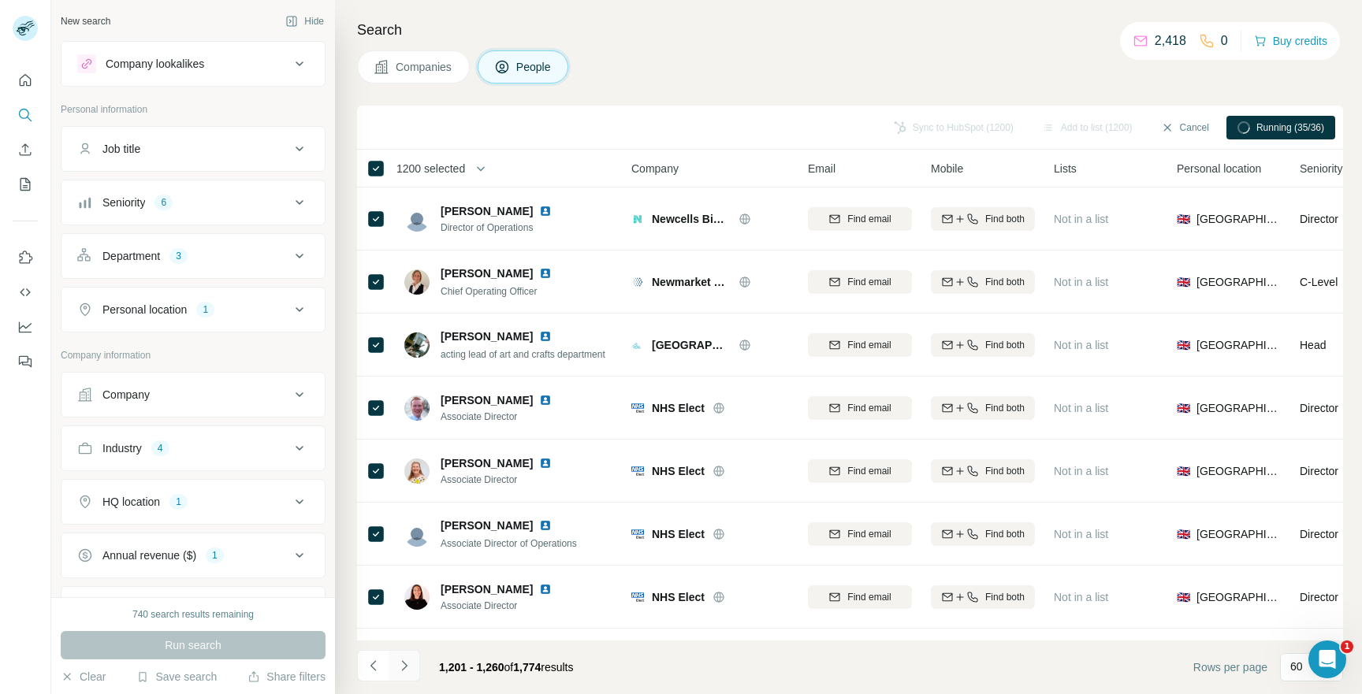
click at [402, 658] on icon "Navigate to next page" at bounding box center [404, 666] width 16 height 16
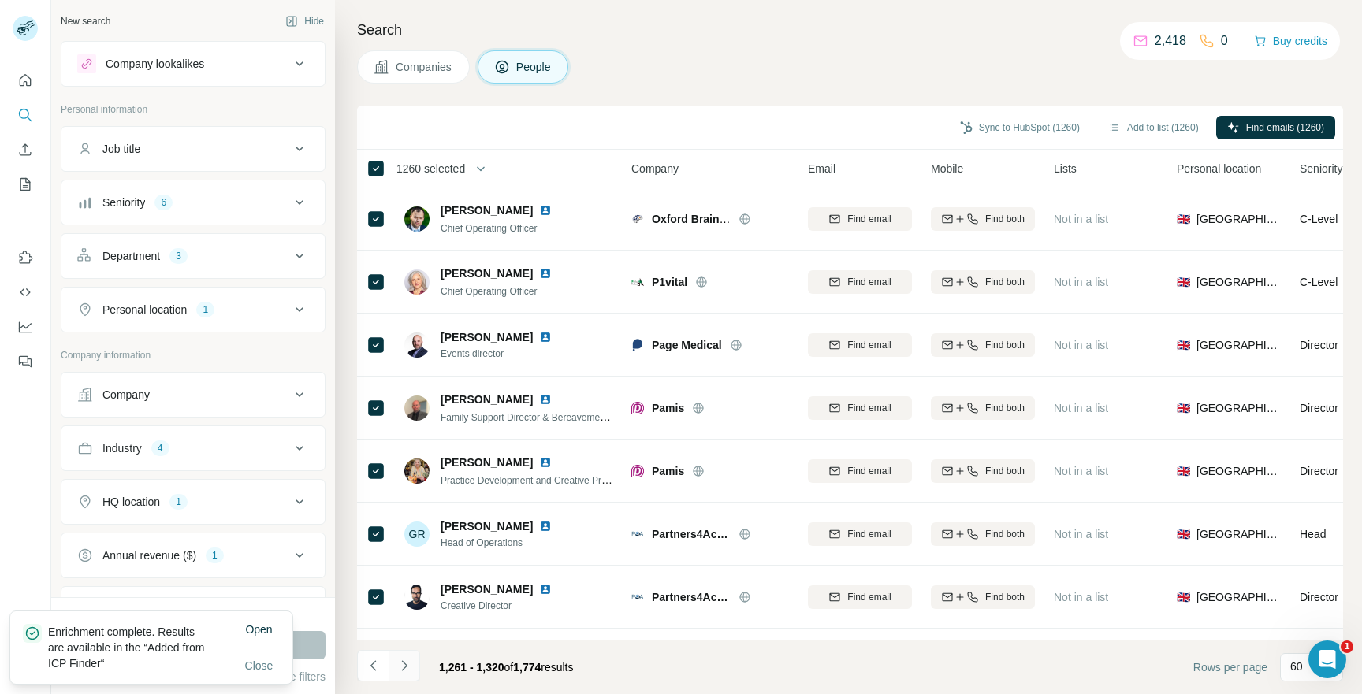
click at [407, 664] on icon "Navigate to next page" at bounding box center [404, 666] width 16 height 16
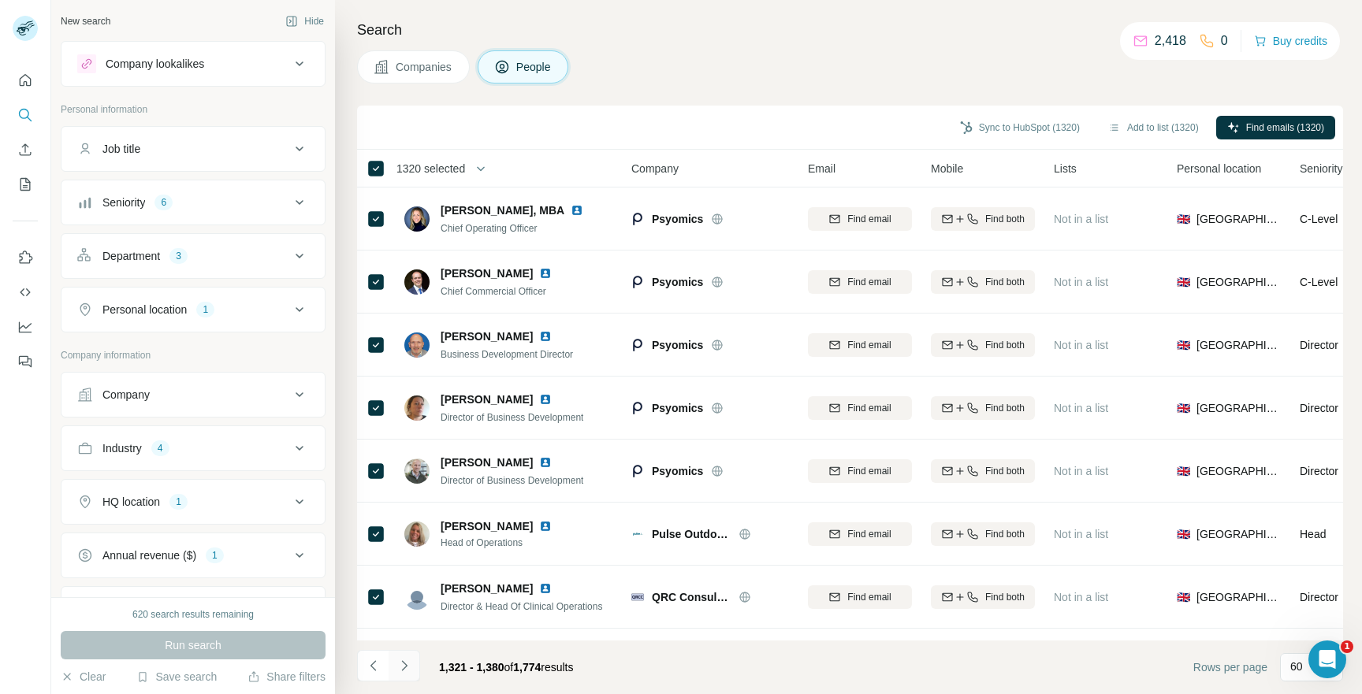
click at [393, 667] on button "Navigate to next page" at bounding box center [405, 666] width 32 height 32
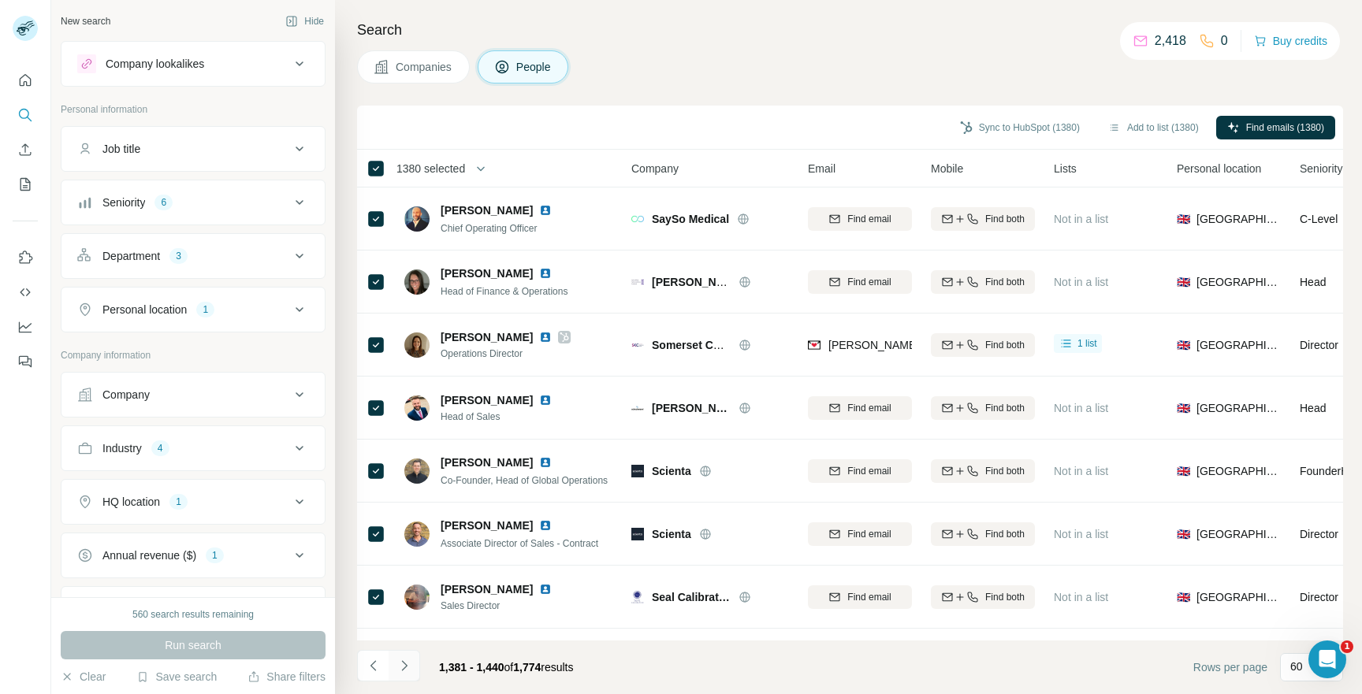
click at [415, 673] on button "Navigate to next page" at bounding box center [405, 666] width 32 height 32
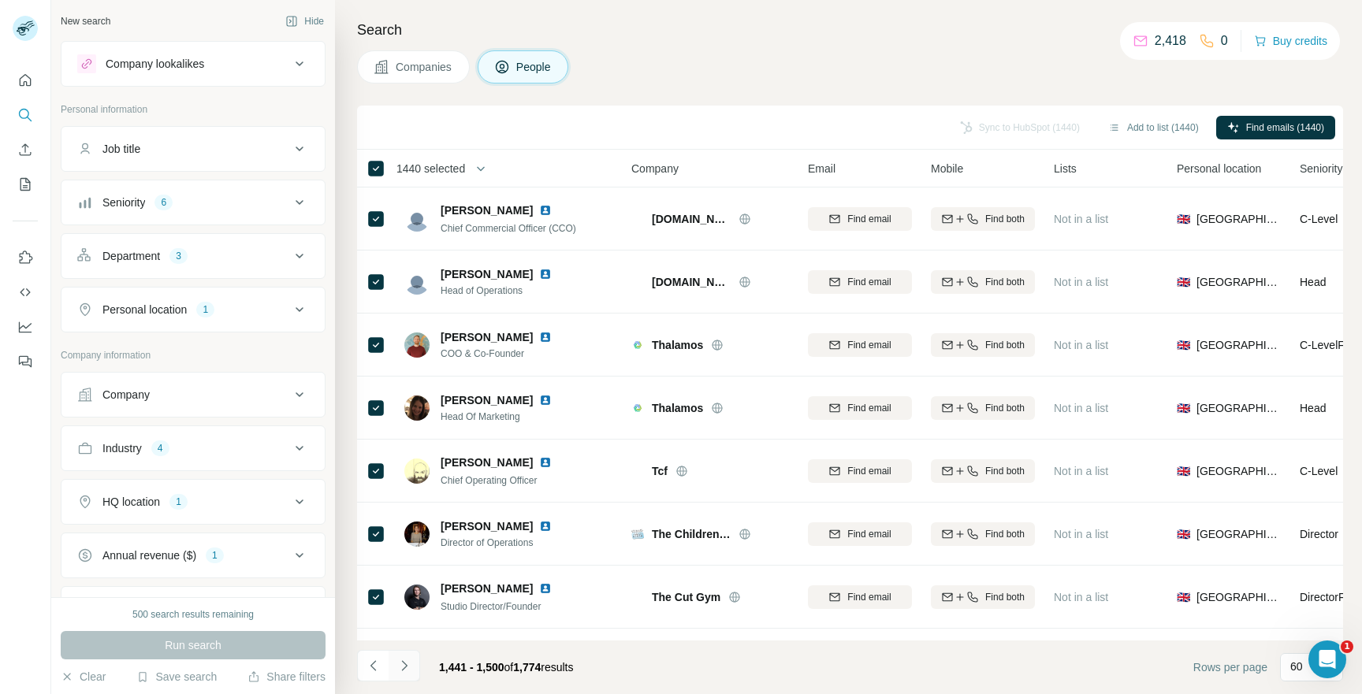
click at [397, 661] on icon "Navigate to next page" at bounding box center [404, 666] width 16 height 16
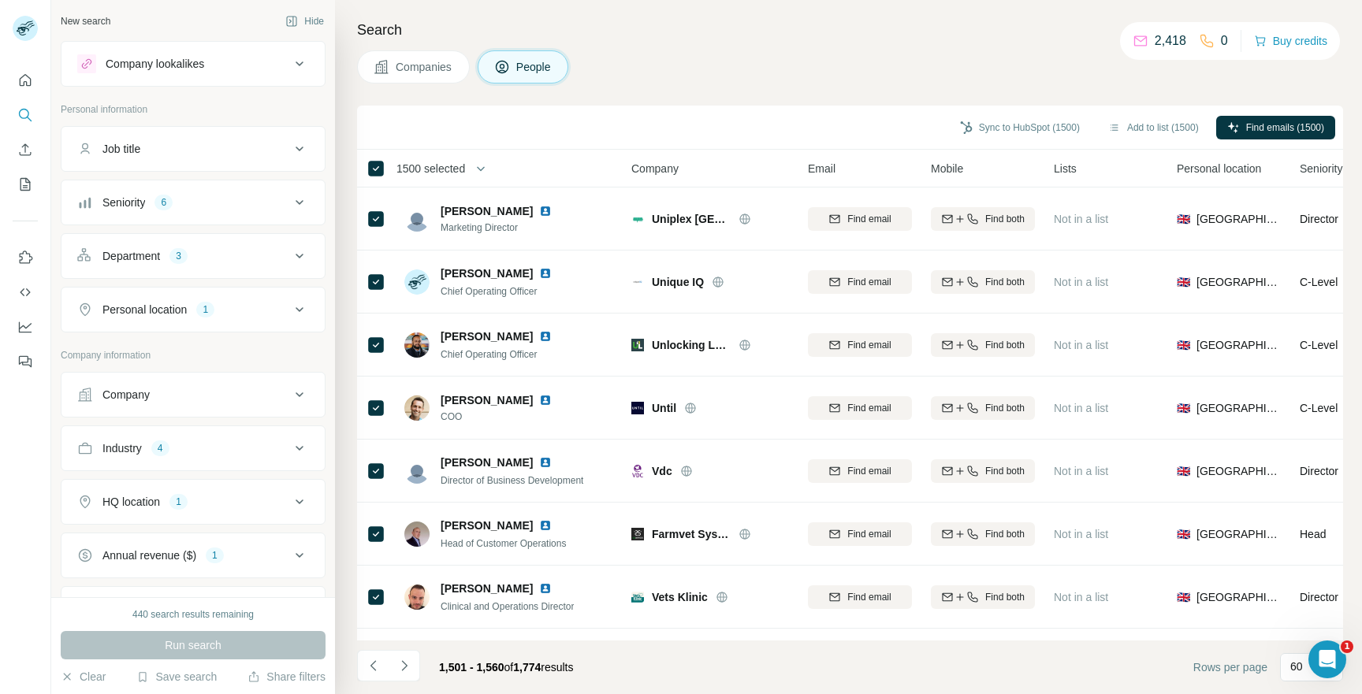
drag, startPoint x: 414, startPoint y: 663, endPoint x: 415, endPoint y: 654, distance: 8.7
click at [414, 663] on button "Navigate to next page" at bounding box center [405, 666] width 32 height 32
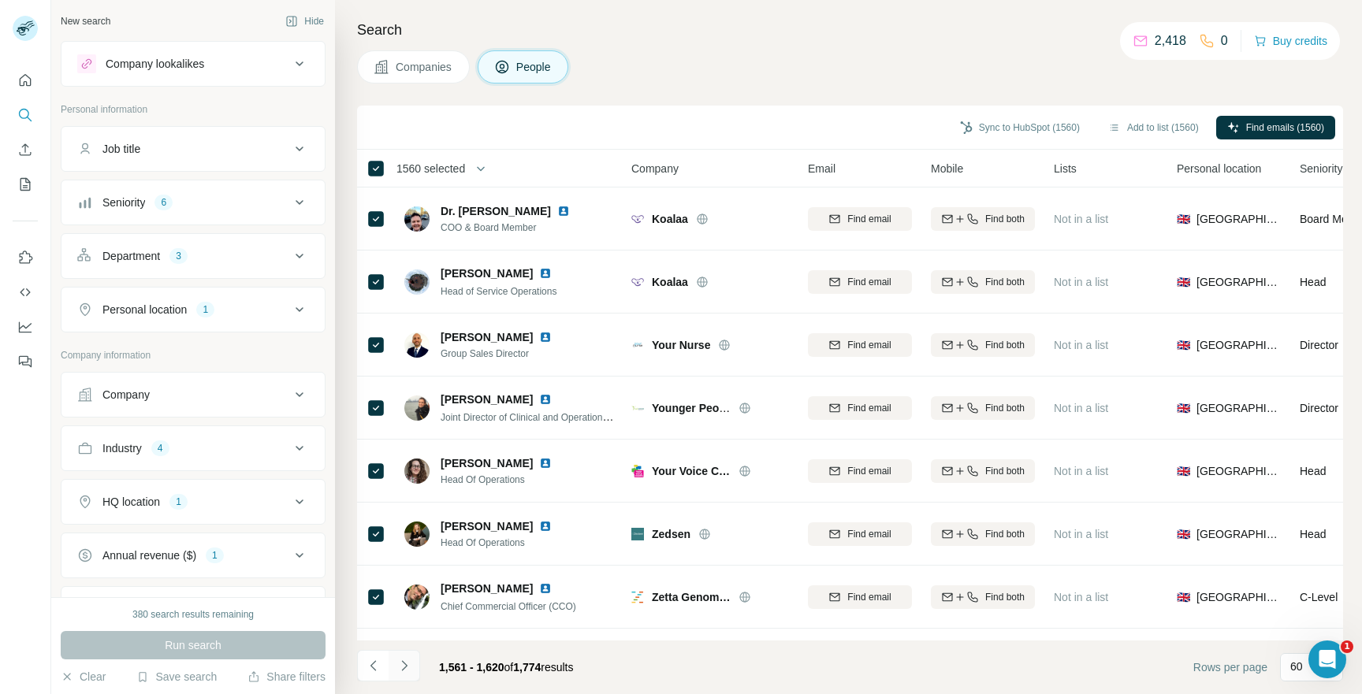
click at [403, 664] on icon "Navigate to next page" at bounding box center [404, 666] width 16 height 16
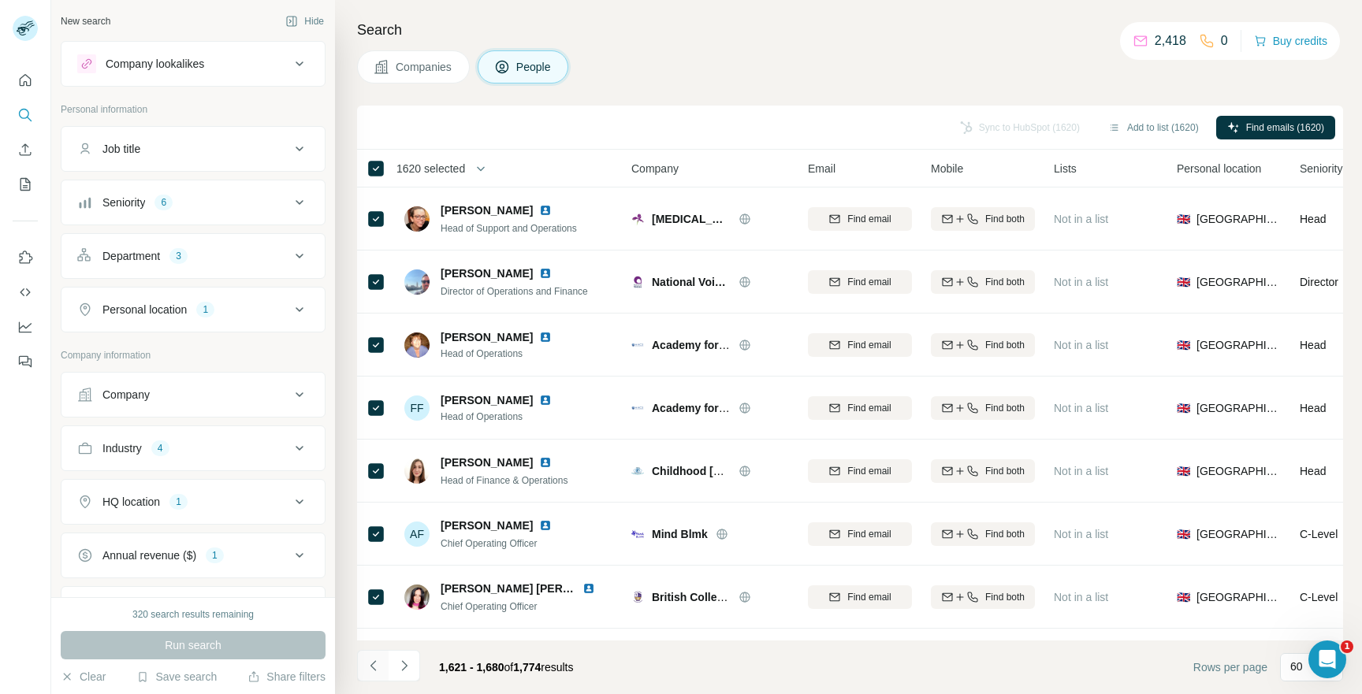
click at [382, 660] on button "Navigate to previous page" at bounding box center [373, 666] width 32 height 32
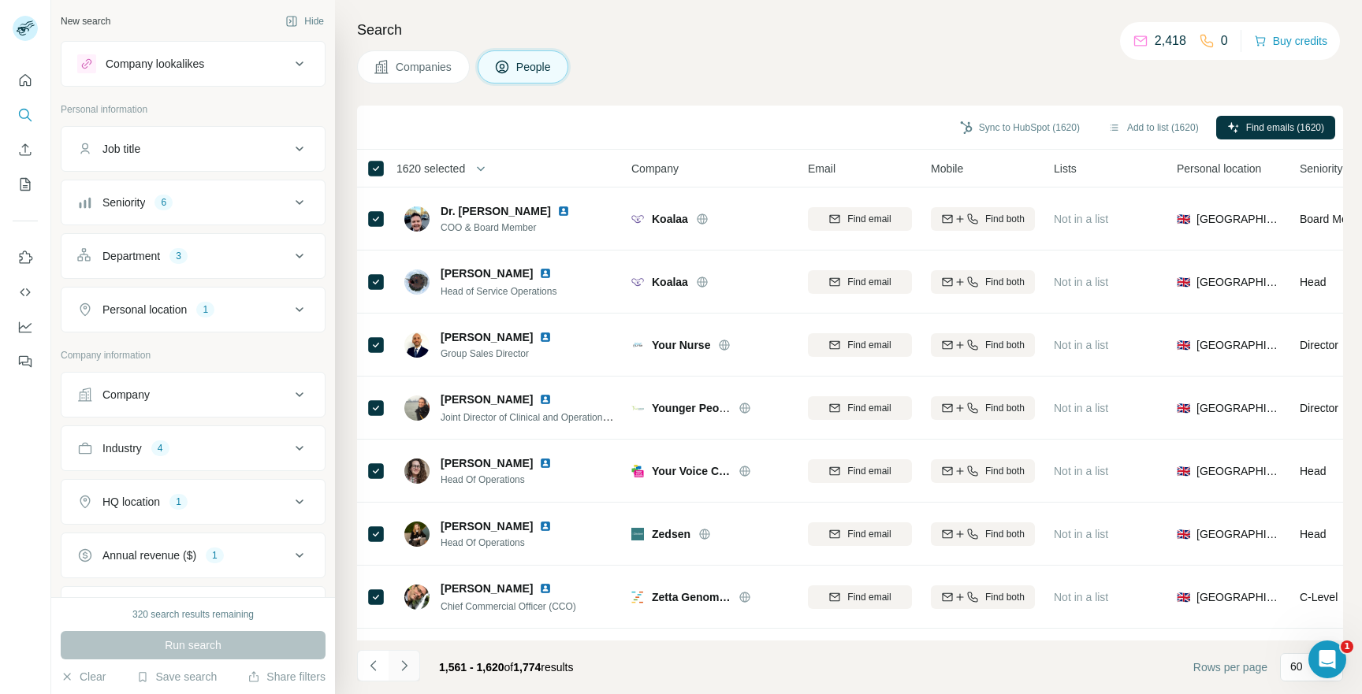
click at [410, 663] on icon "Navigate to next page" at bounding box center [404, 666] width 16 height 16
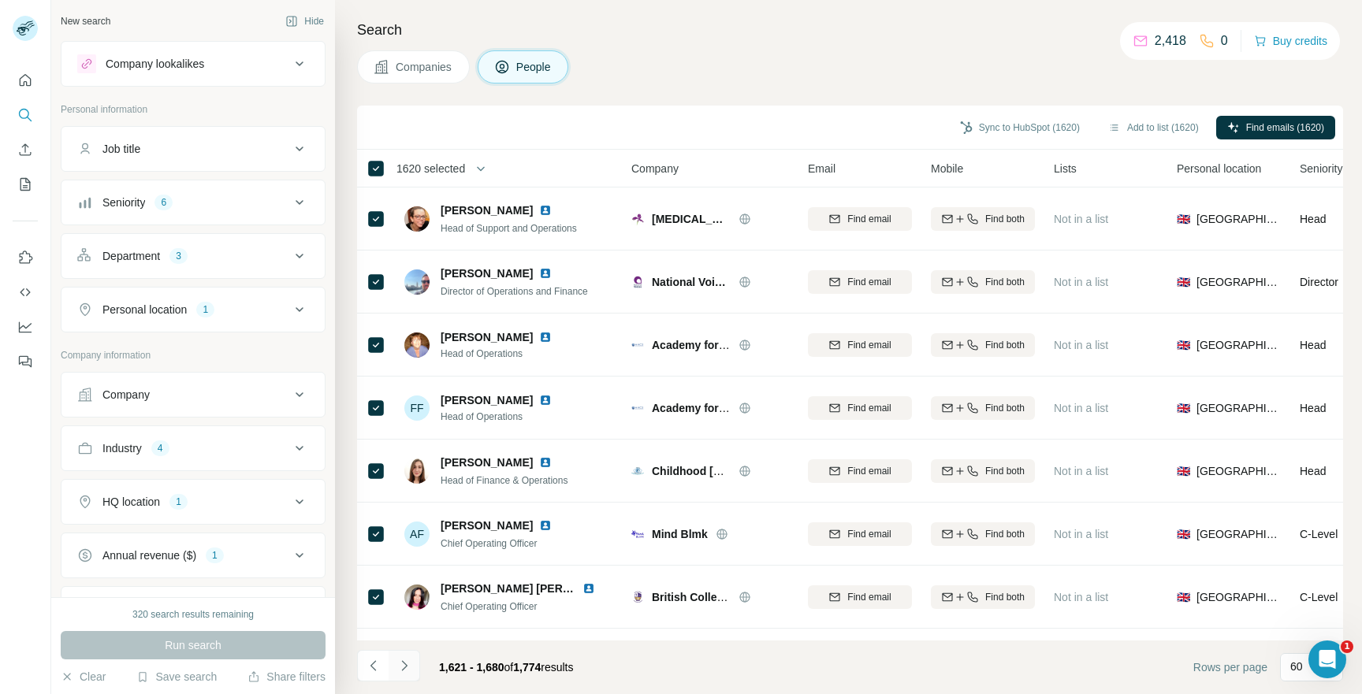
click at [410, 663] on icon "Navigate to next page" at bounding box center [404, 666] width 16 height 16
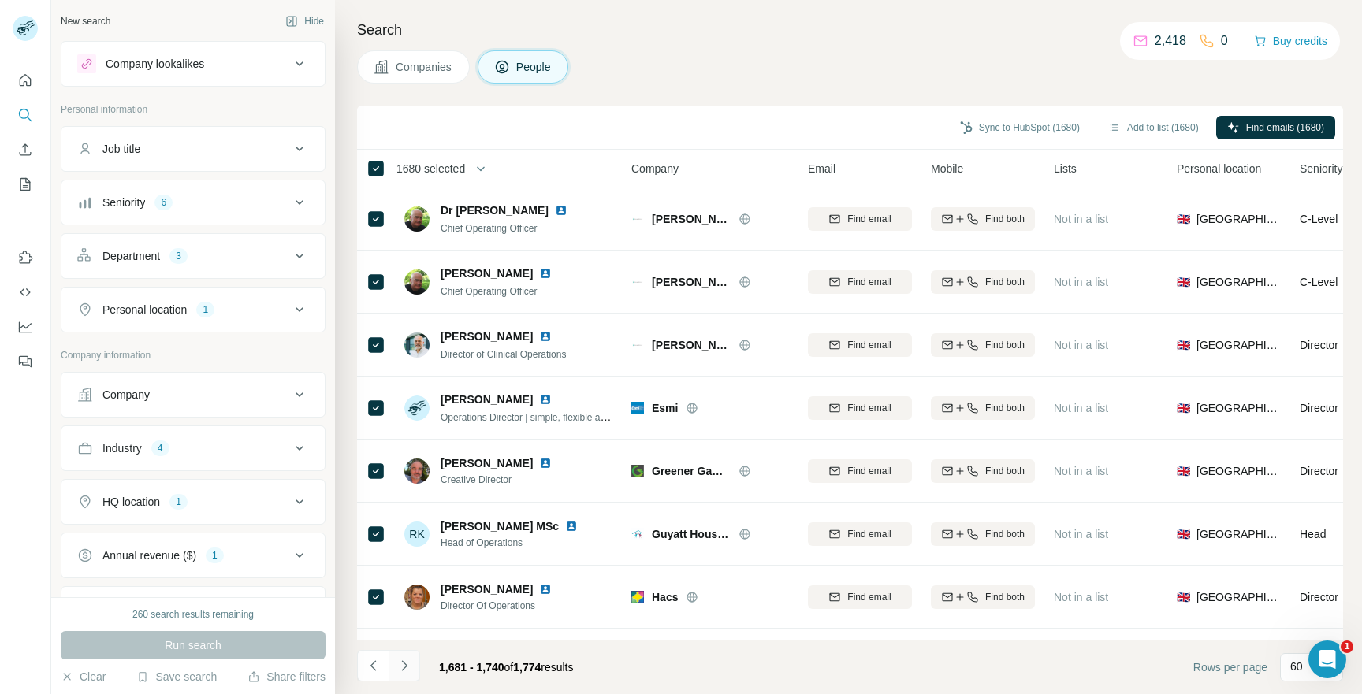
click at [406, 662] on icon "Navigate to next page" at bounding box center [404, 666] width 16 height 16
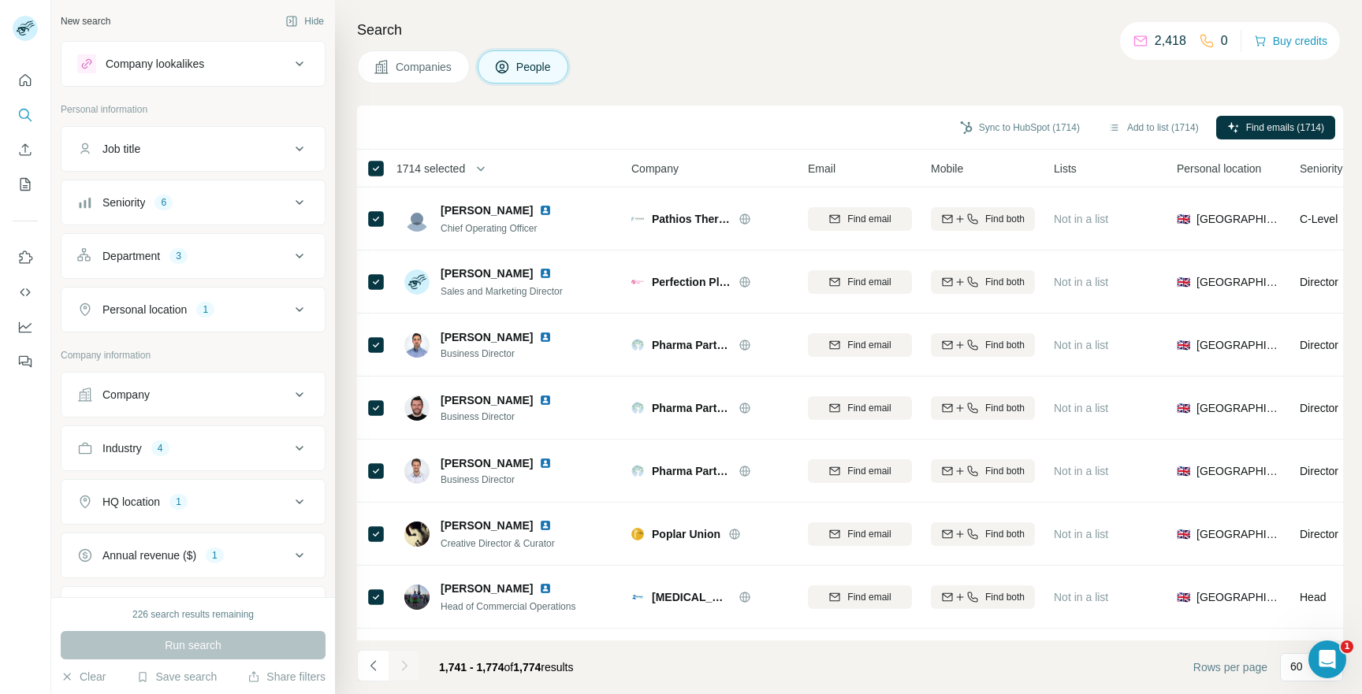
click at [407, 666] on div at bounding box center [405, 666] width 32 height 32
click at [1153, 125] on button "Add to list (1714)" at bounding box center [1153, 128] width 113 height 24
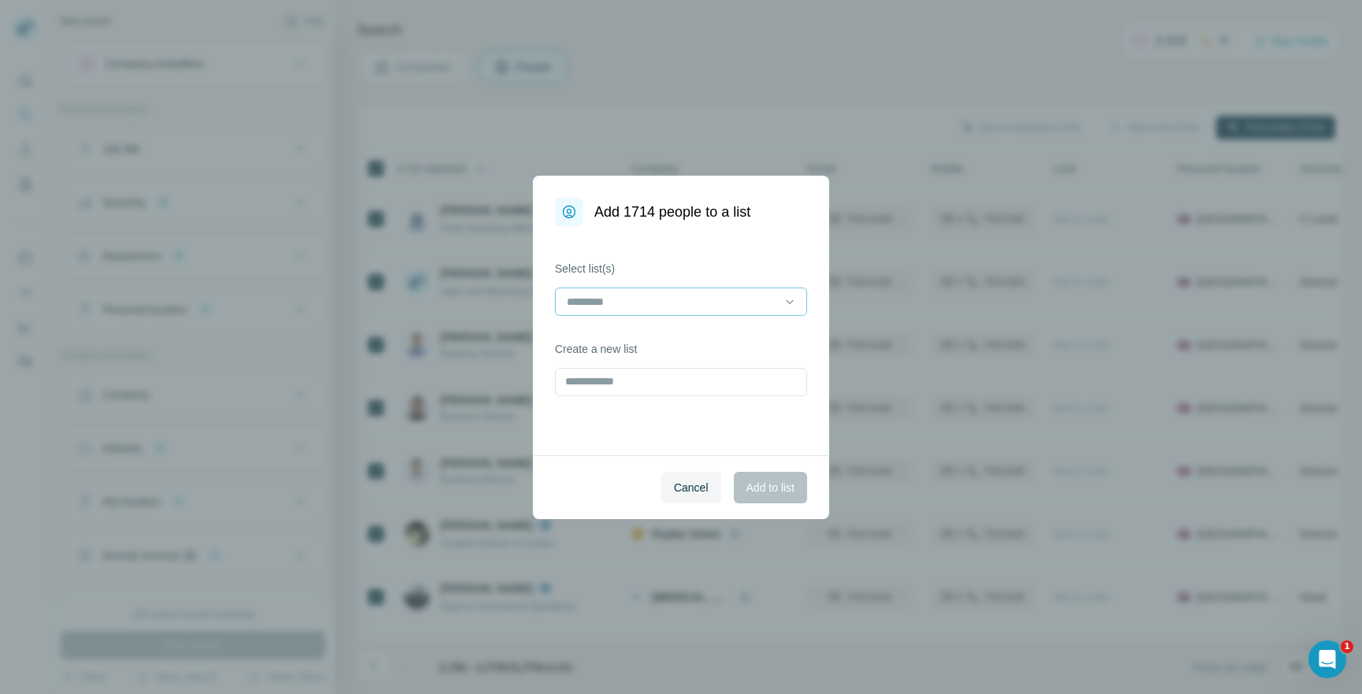
click at [673, 306] on input at bounding box center [671, 301] width 213 height 17
click at [660, 340] on div "Health" at bounding box center [680, 337] width 225 height 16
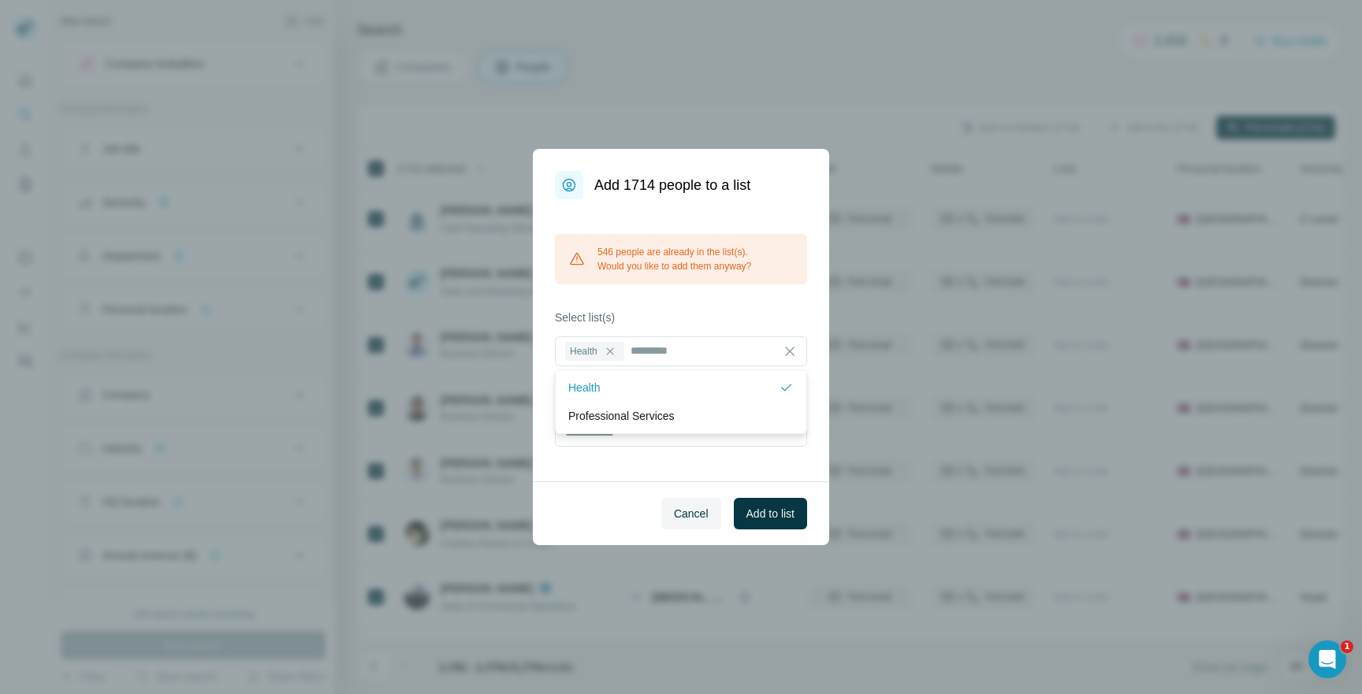
click at [701, 308] on div "546 people are already in the list(s). Would you like to add them anyway? Selec…" at bounding box center [681, 340] width 296 height 282
click at [764, 521] on span "Add to list" at bounding box center [770, 514] width 48 height 16
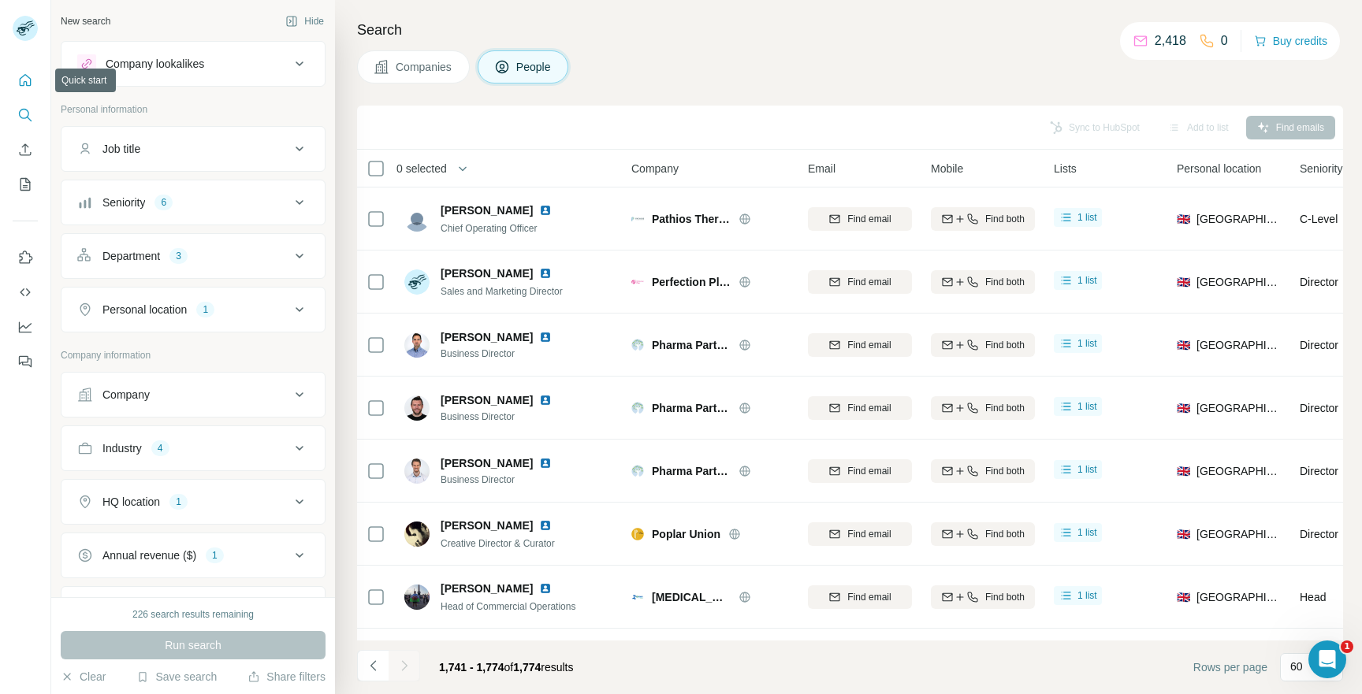
click at [30, 80] on icon "Quick start" at bounding box center [26, 80] width 12 height 12
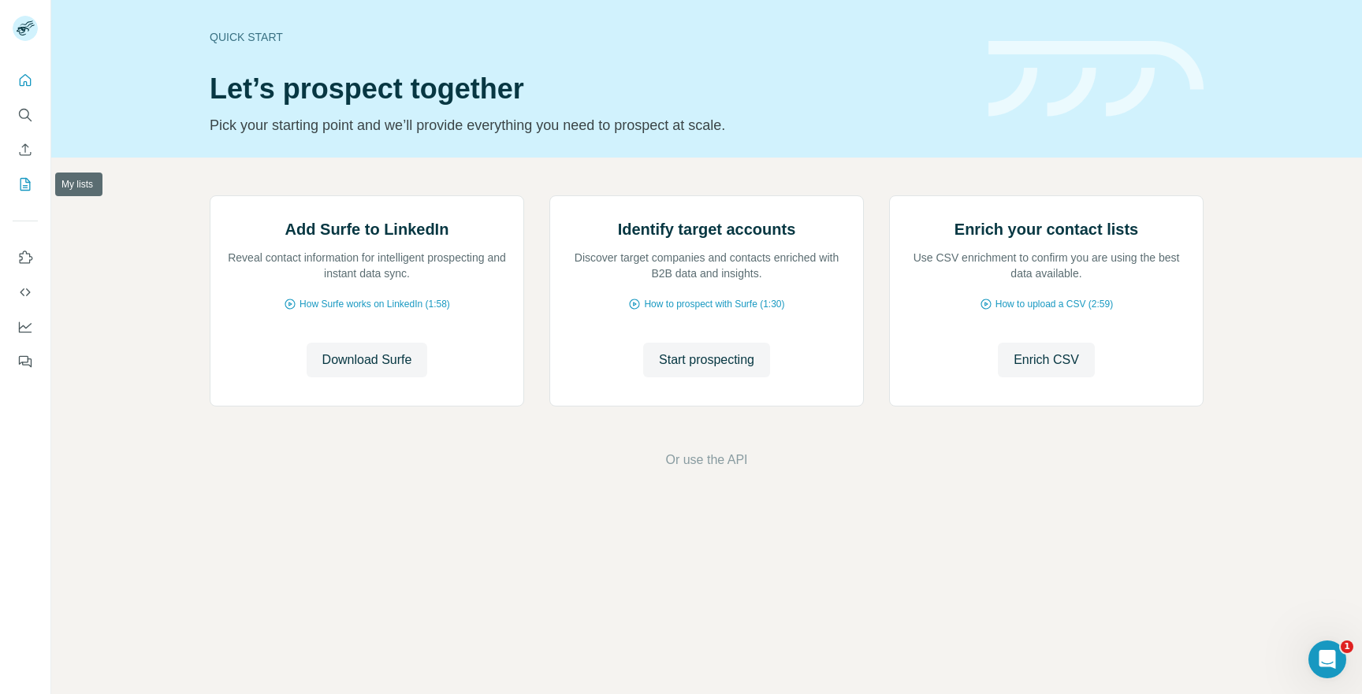
click at [22, 195] on button "My lists" at bounding box center [25, 184] width 25 height 28
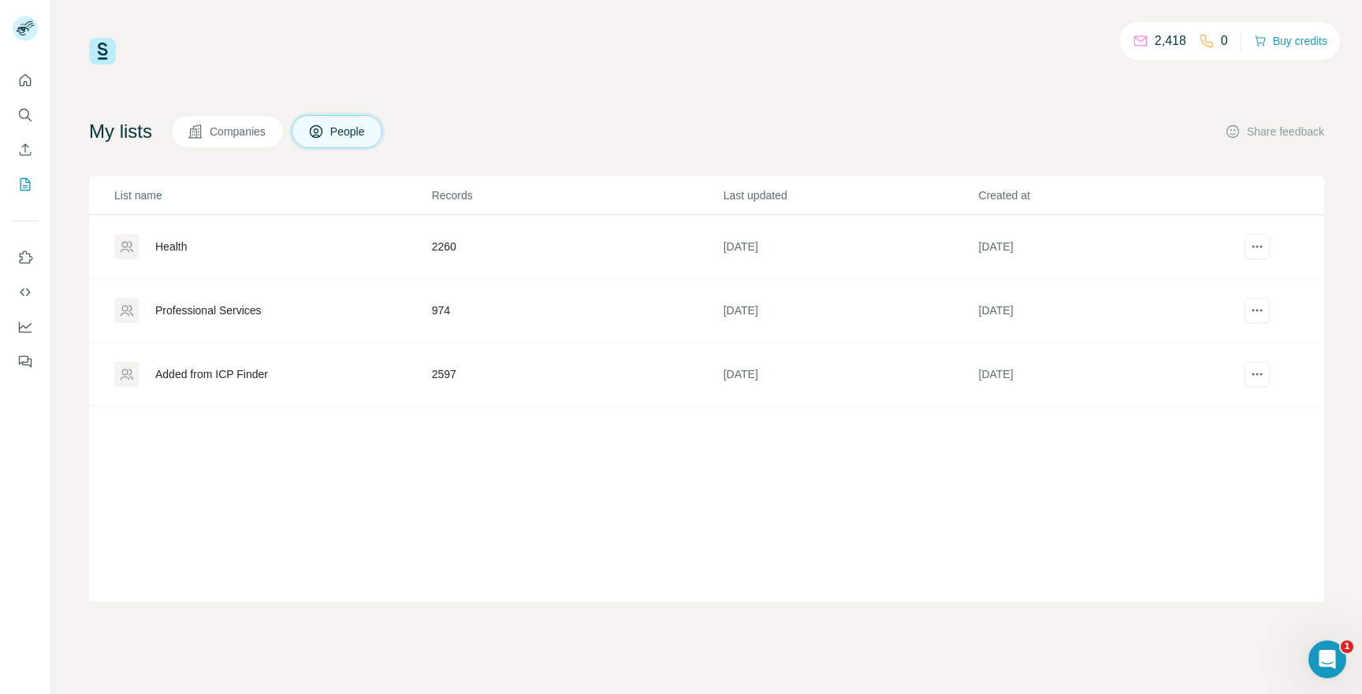
click at [173, 243] on div "Health" at bounding box center [171, 247] width 32 height 16
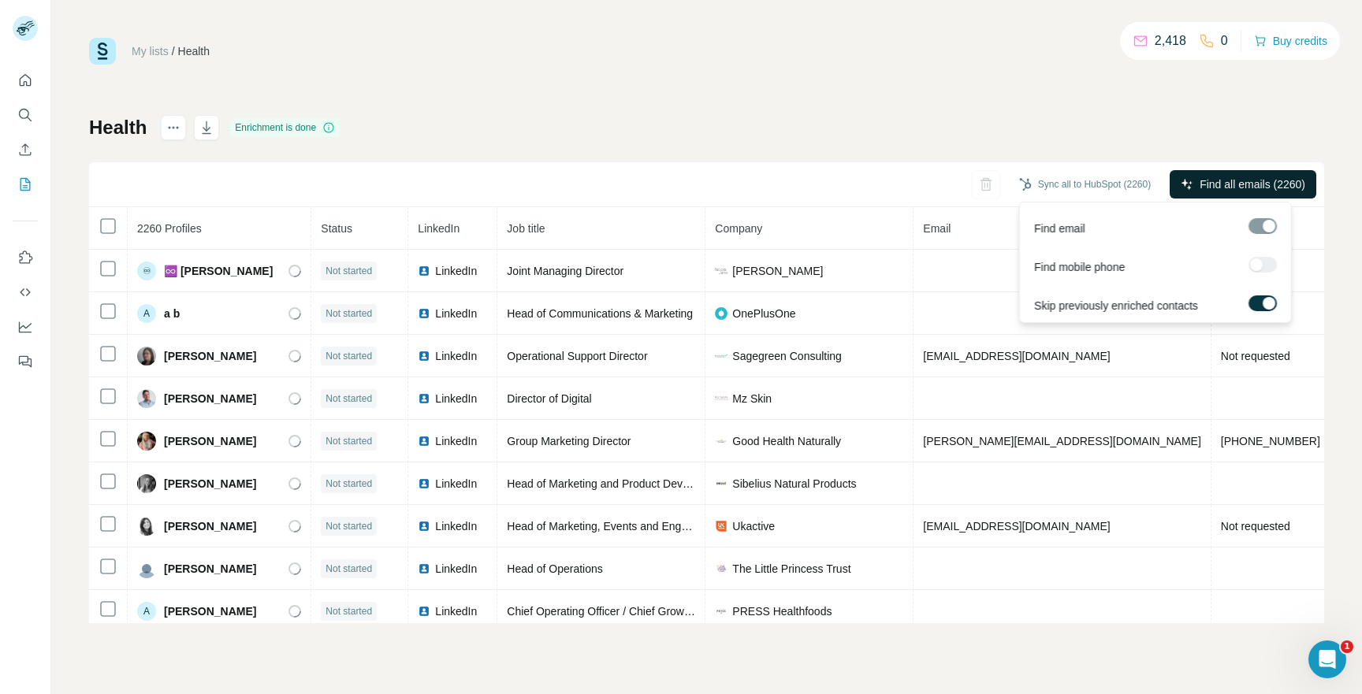
click at [1265, 180] on span "Find all emails (2260)" at bounding box center [1252, 185] width 106 height 16
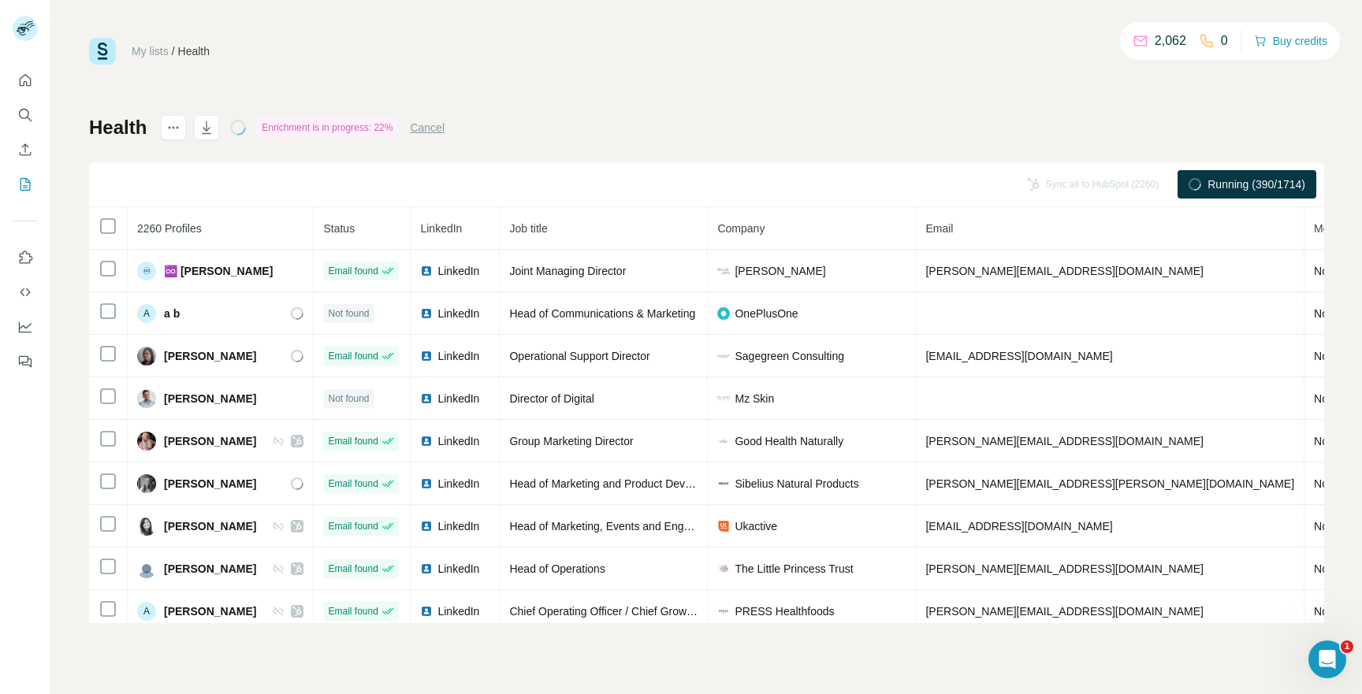
click at [904, 119] on div "Health Enrichment is in progress: 22% Cancel Sync all to HubSpot (2260) Running…" at bounding box center [706, 369] width 1235 height 508
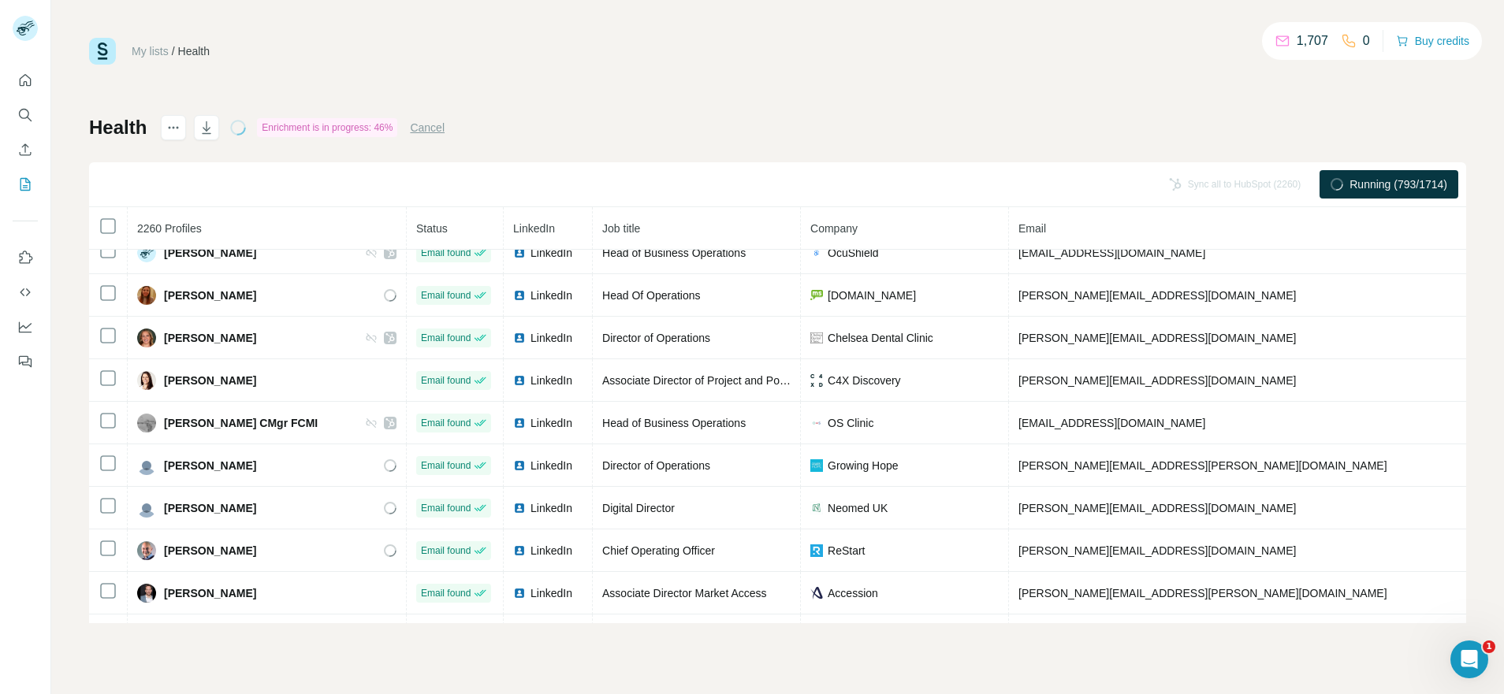
scroll to position [3891, 0]
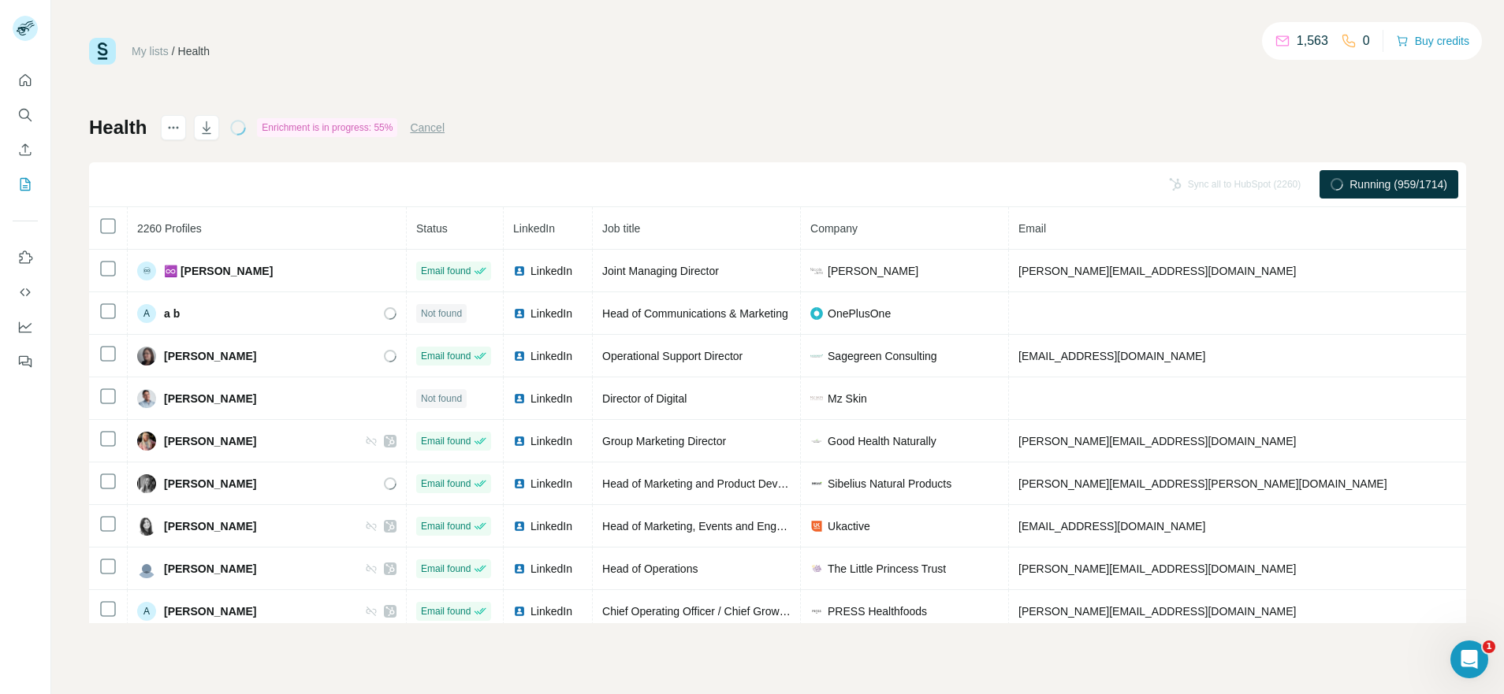
scroll to position [3891, 0]
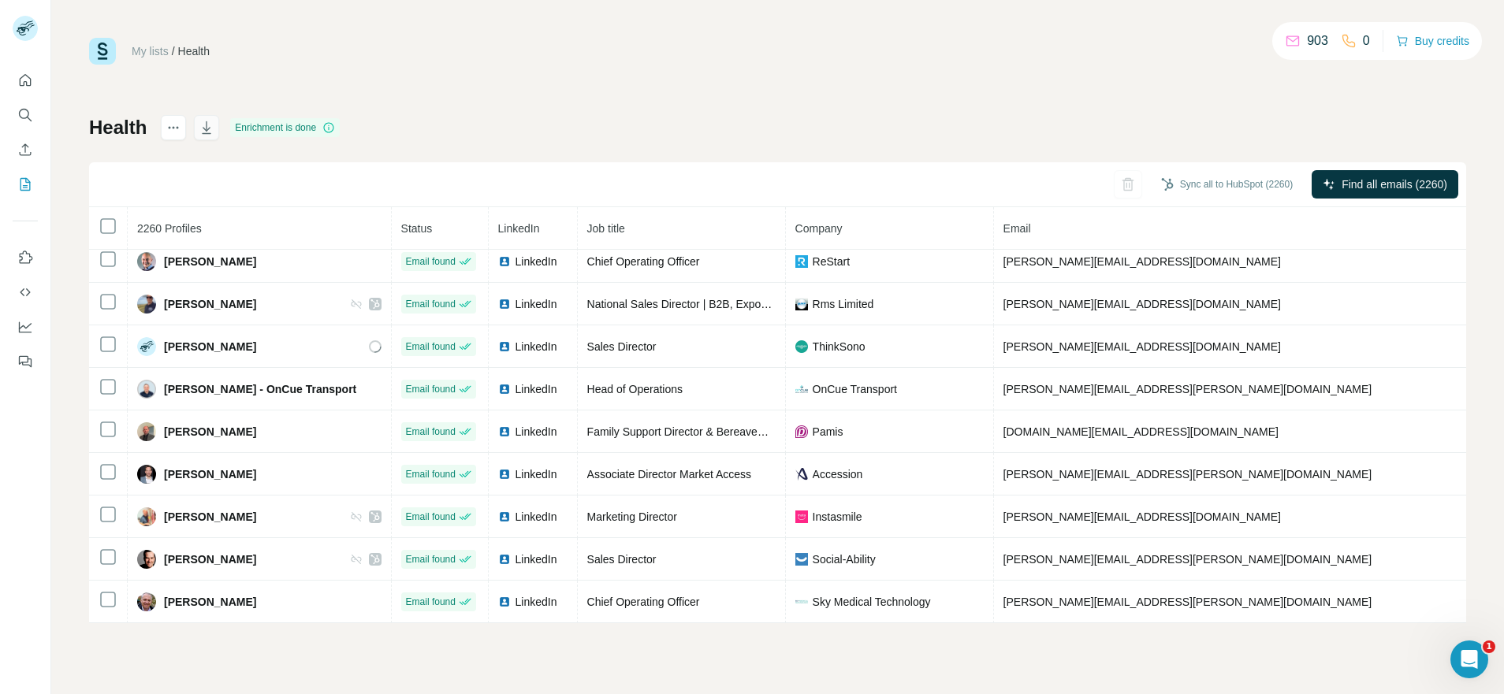
click at [211, 128] on icon "button" at bounding box center [207, 128] width 16 height 16
click at [727, 125] on div "Health Enrichment is done Sync all to HubSpot (2260) Find all emails (2260) 226…" at bounding box center [777, 369] width 1377 height 508
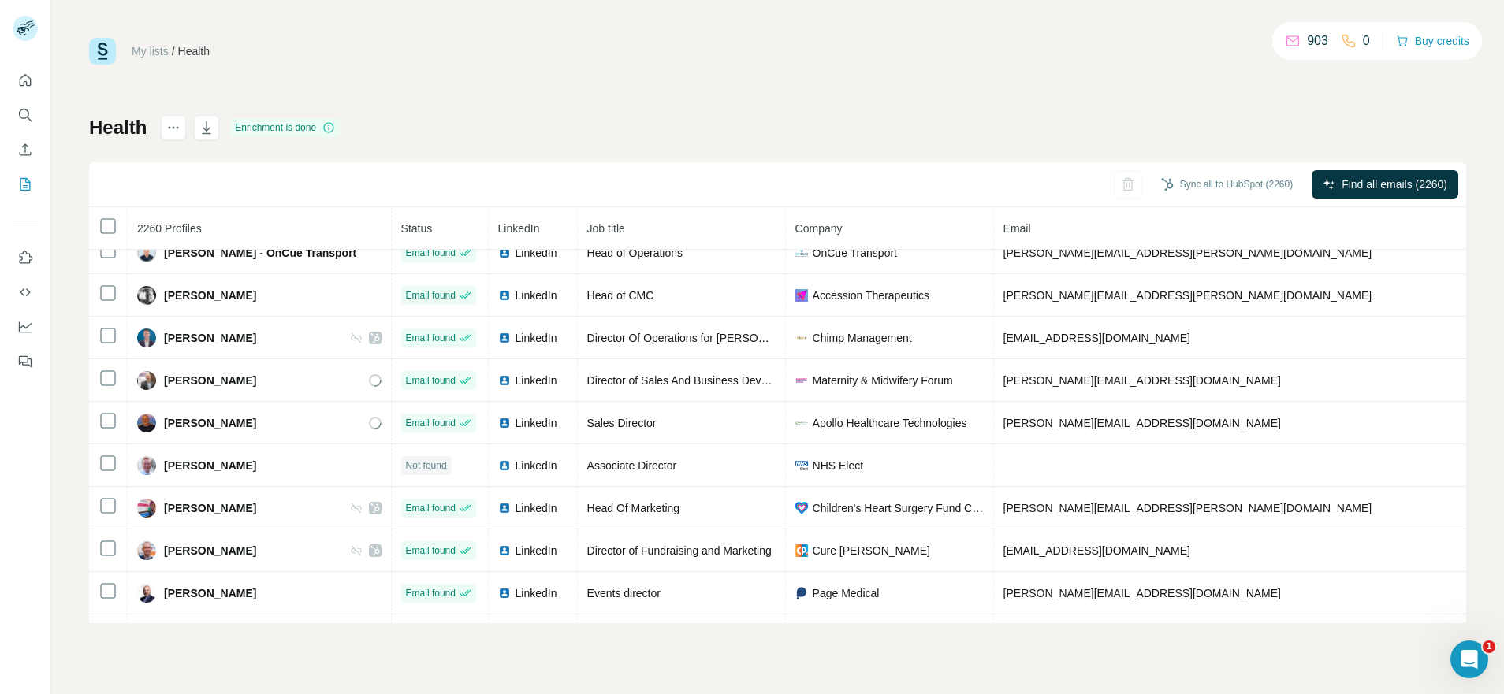
scroll to position [3520, 0]
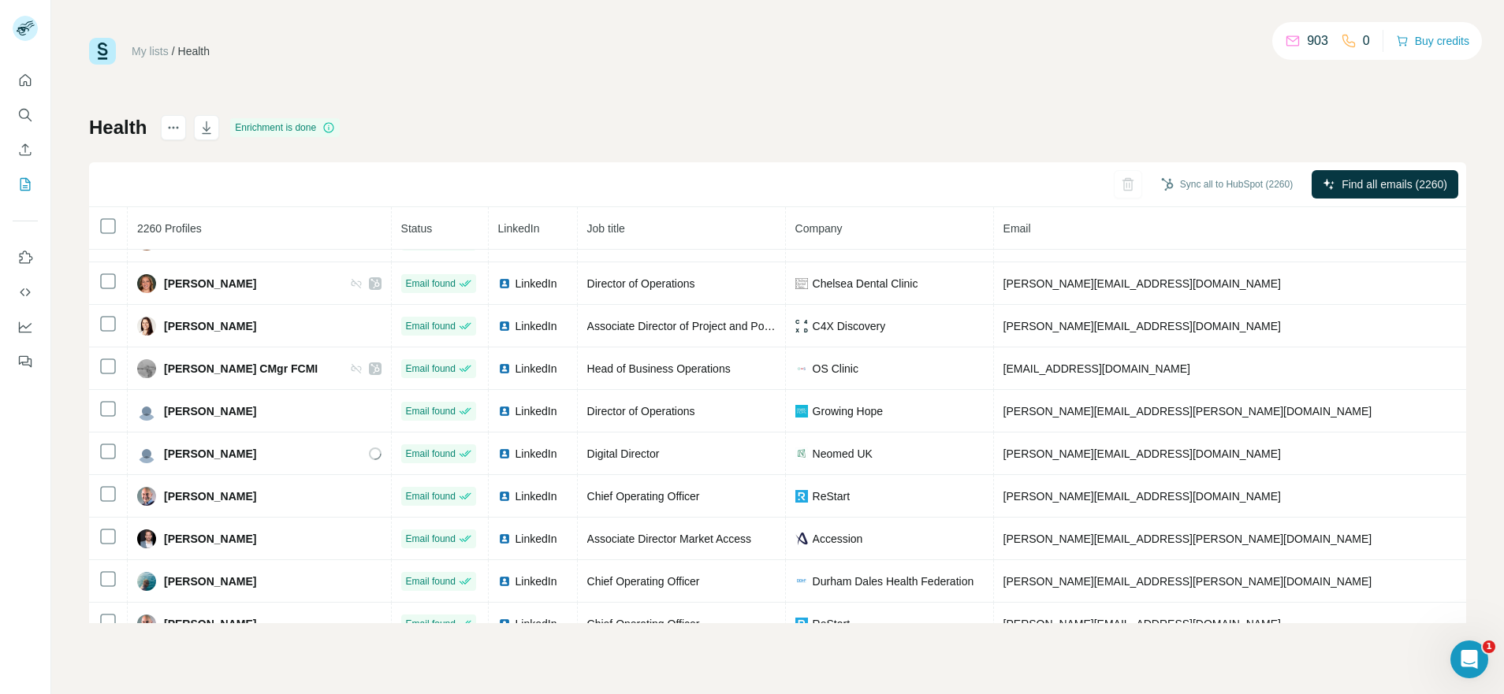
click at [1002, 54] on div "My lists / Health 903 0 Buy credits" at bounding box center [777, 51] width 1377 height 27
